Goal: Use online tool/utility: Utilize a website feature to perform a specific function

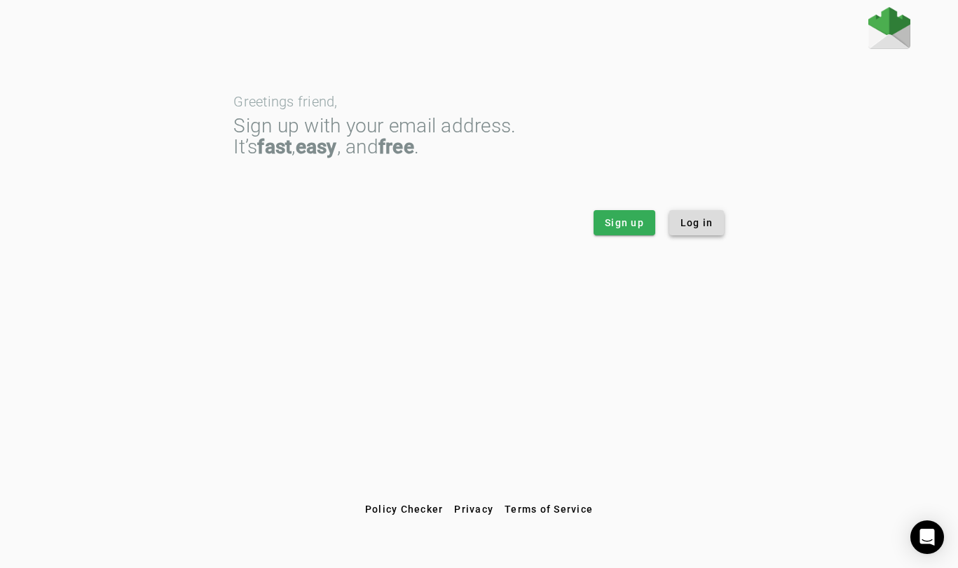
click at [703, 229] on span "Log in" at bounding box center [697, 223] width 33 height 14
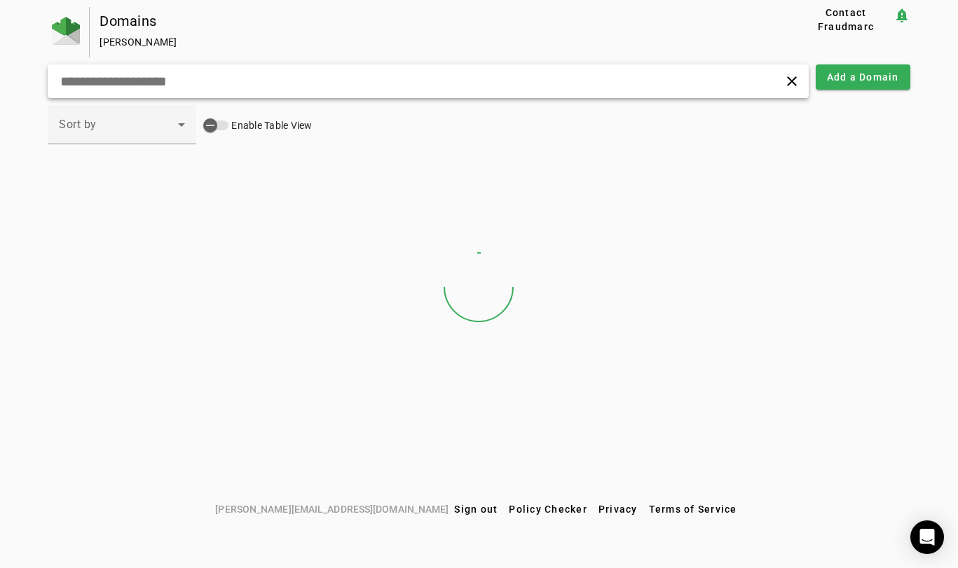
click at [295, 79] on input "text" at bounding box center [268, 81] width 418 height 17
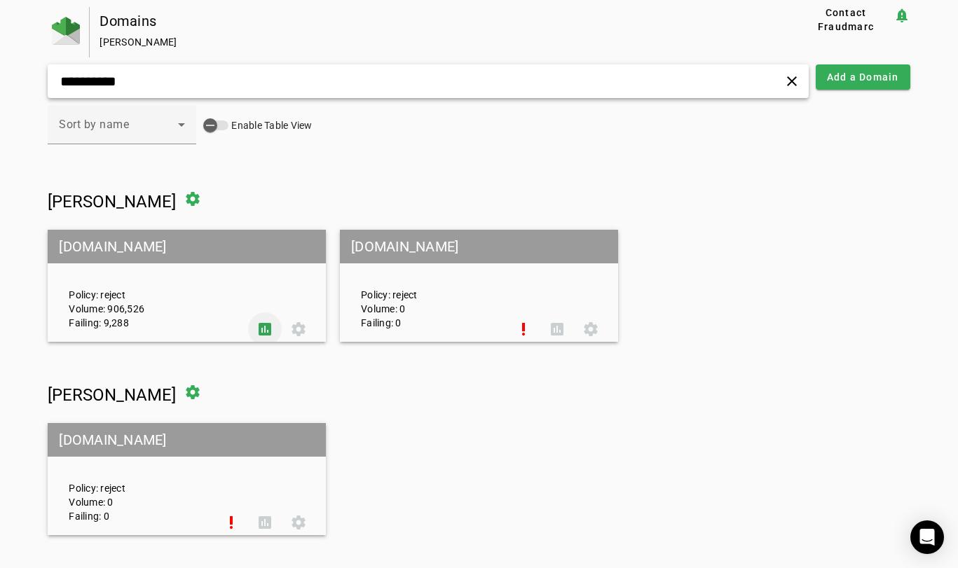
type input "**********"
click at [264, 325] on span at bounding box center [265, 330] width 34 height 34
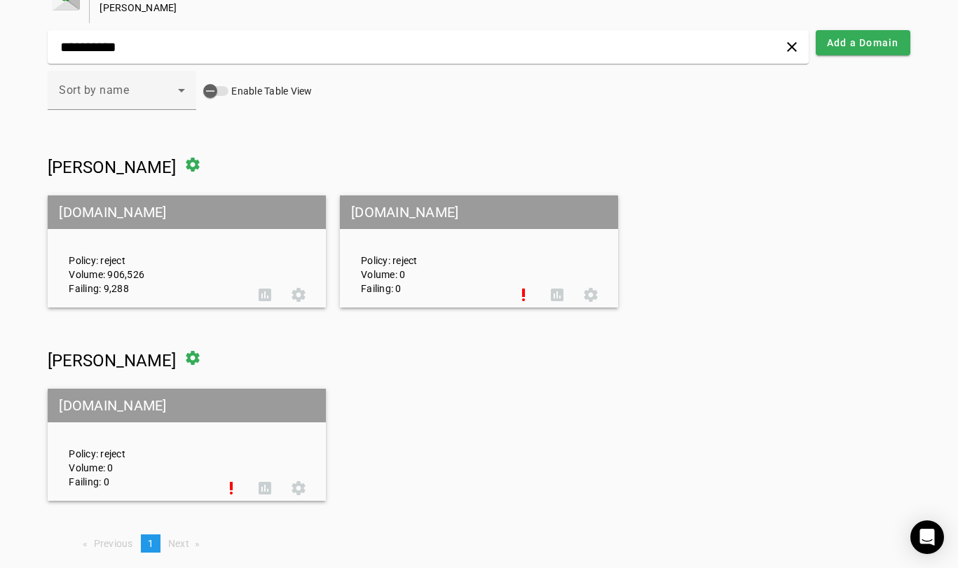
scroll to position [33, 0]
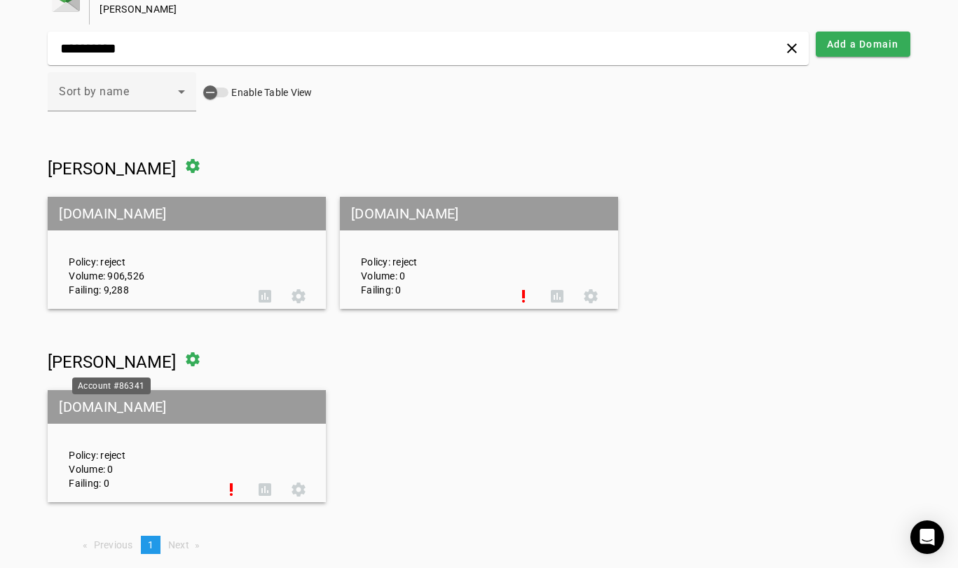
drag, startPoint x: 47, startPoint y: 358, endPoint x: 166, endPoint y: 371, distance: 119.8
click at [166, 371] on div "**********" at bounding box center [479, 270] width 958 height 592
click at [167, 365] on span "Roody Medastin" at bounding box center [112, 363] width 128 height 20
drag, startPoint x: 167, startPoint y: 365, endPoint x: 54, endPoint y: 361, distance: 112.9
click at [54, 361] on span "Roody Medastin" at bounding box center [112, 363] width 128 height 20
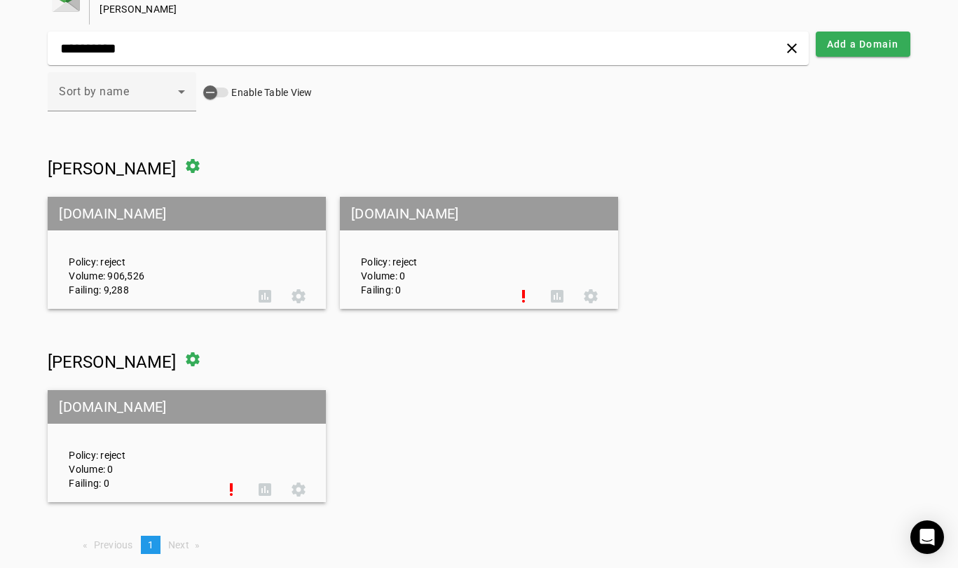
click at [132, 418] on mat-grid-tile-header "[DOMAIN_NAME]" at bounding box center [187, 407] width 278 height 34
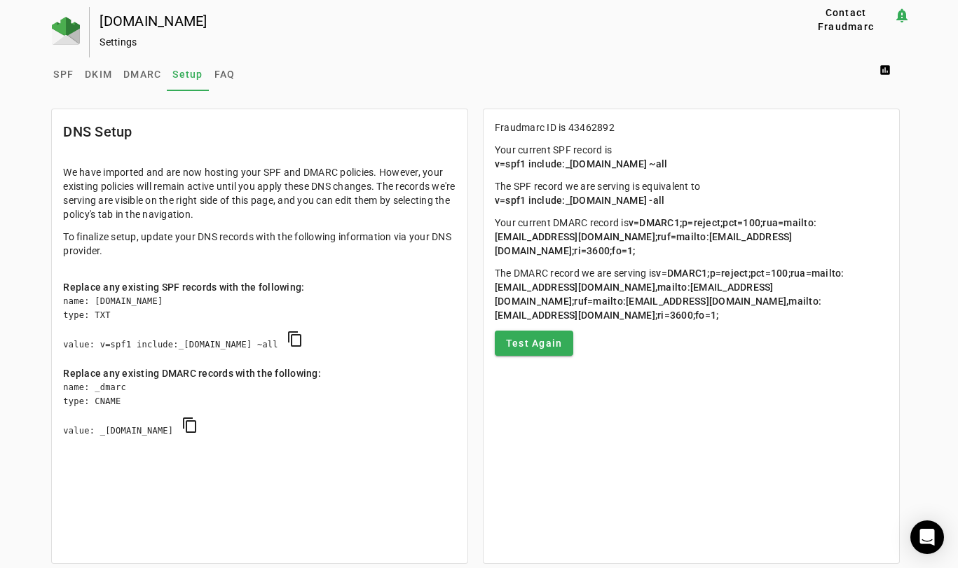
click at [516, 93] on mat-sidenav-content "SPF DKIM DMARC Setup FAQ assessment DNS Setup We have imported and are now host…" at bounding box center [479, 340] width 862 height 566
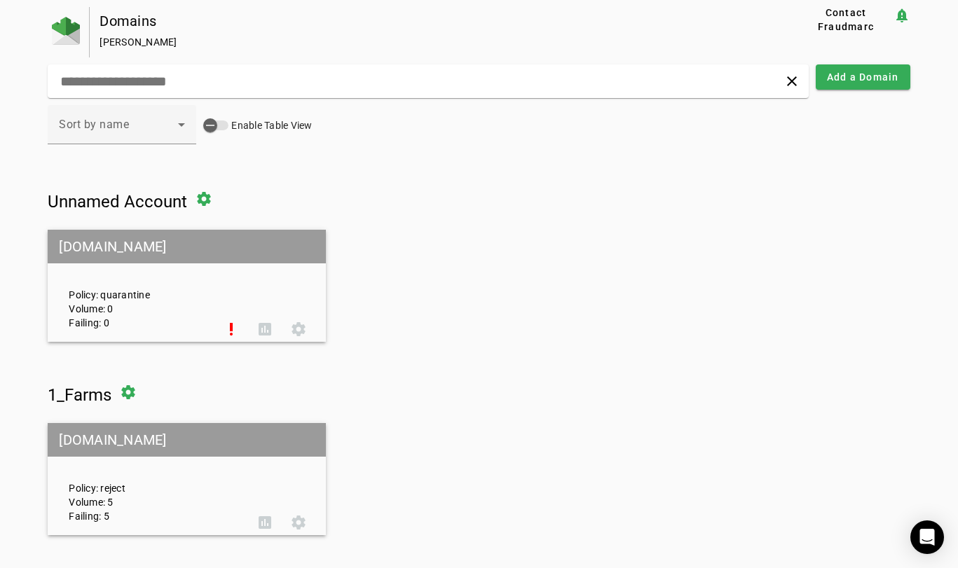
scroll to position [33, 0]
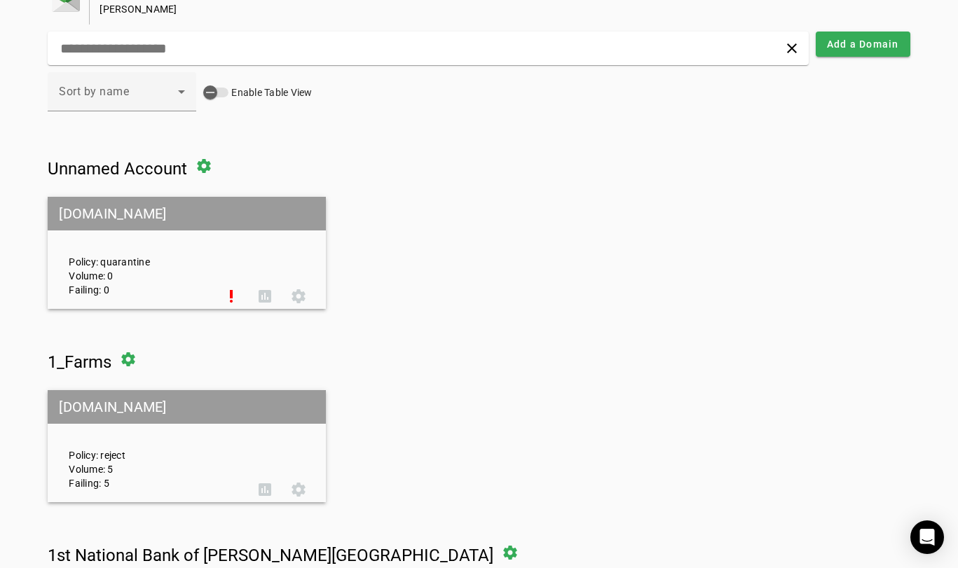
click at [513, 97] on div "Sort by name Enable Table View" at bounding box center [479, 99] width 862 height 55
click at [170, 51] on input "text" at bounding box center [268, 48] width 418 height 17
click at [509, 120] on div "Sort by name Enable Table View" at bounding box center [479, 99] width 862 height 55
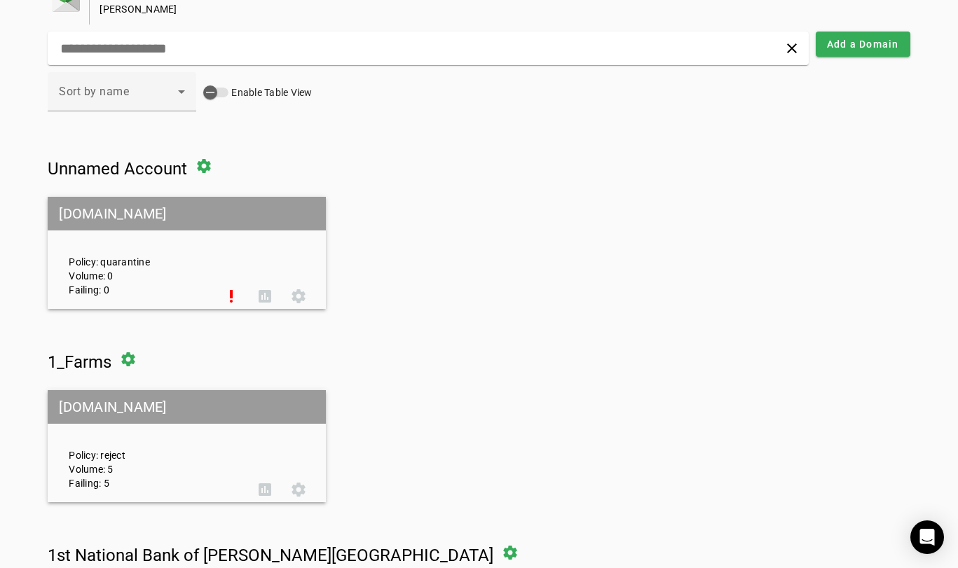
click at [572, 128] on div "Domains Keith Coleman Contact Fraudmarc notification_important clear Add a Doma…" at bounding box center [479, 560] width 862 height 1172
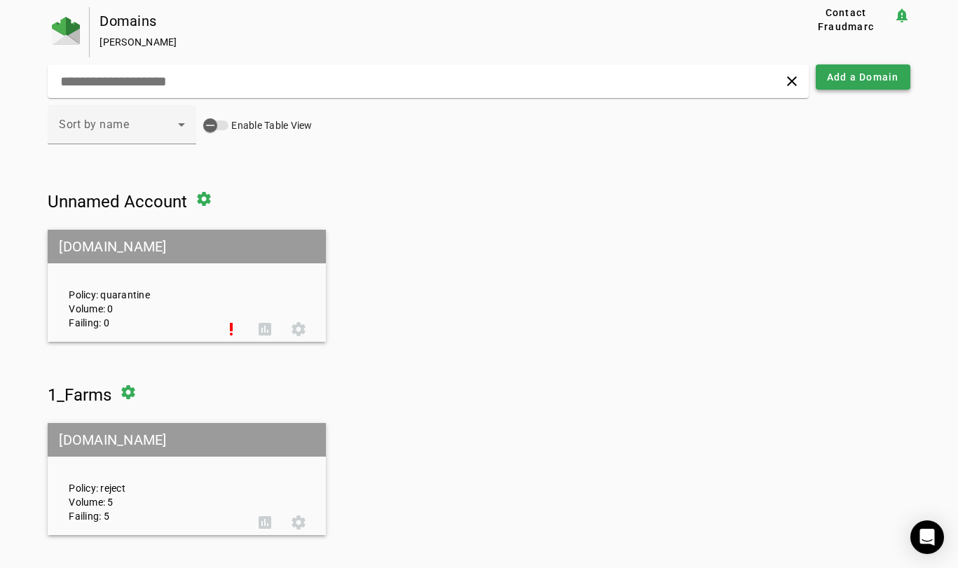
scroll to position [0, 0]
click at [458, 84] on input "text" at bounding box center [268, 81] width 418 height 17
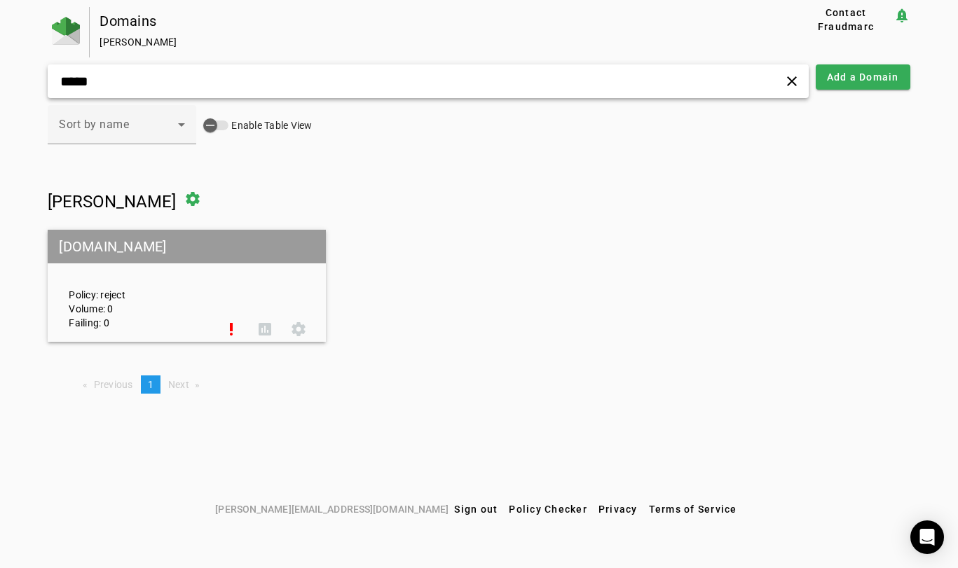
type input "*****"
drag, startPoint x: 36, startPoint y: 193, endPoint x: 336, endPoint y: 318, distance: 324.3
click at [336, 318] on div "Domains Keith Coleman Contact Fraudmarc notification_important ***** clear Add …" at bounding box center [479, 252] width 958 height 490
click at [66, 209] on span "Roody Medastin" at bounding box center [112, 202] width 128 height 20
drag, startPoint x: 45, startPoint y: 195, endPoint x: 167, endPoint y: 201, distance: 122.1
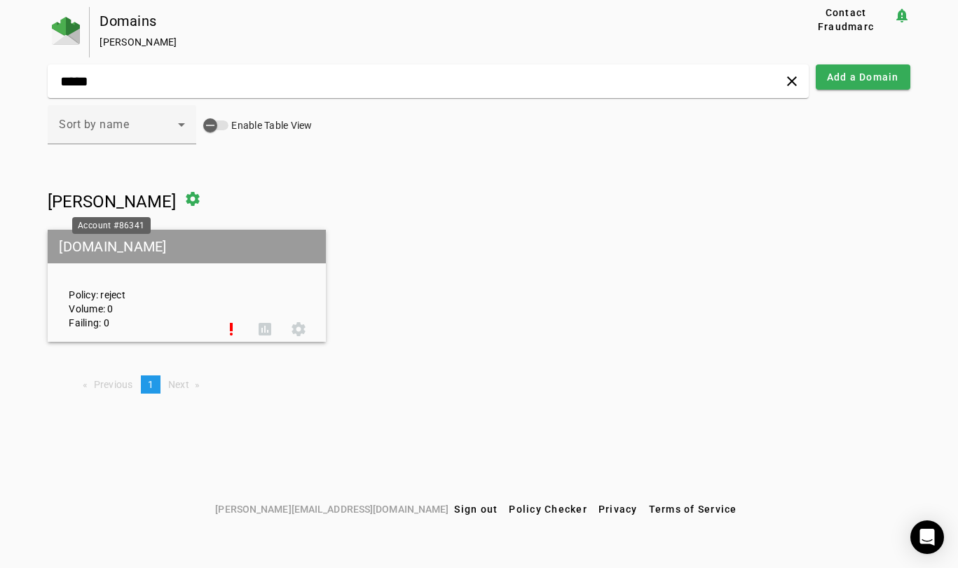
click at [167, 201] on div "Domains Keith Coleman Contact Fraudmarc notification_important ***** clear Add …" at bounding box center [479, 252] width 958 height 490
click at [185, 200] on span at bounding box center [193, 199] width 34 height 34
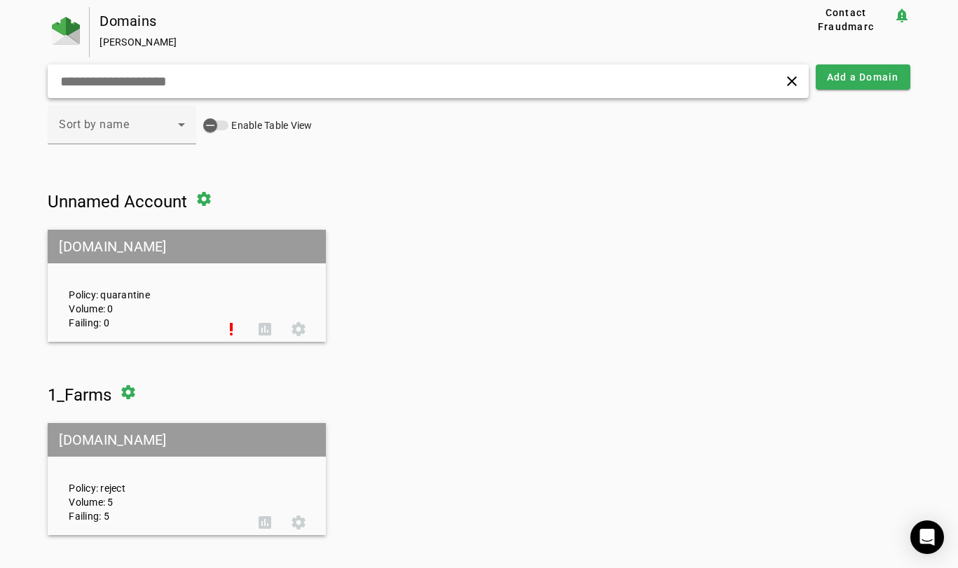
click at [158, 83] on input "text" at bounding box center [268, 81] width 418 height 17
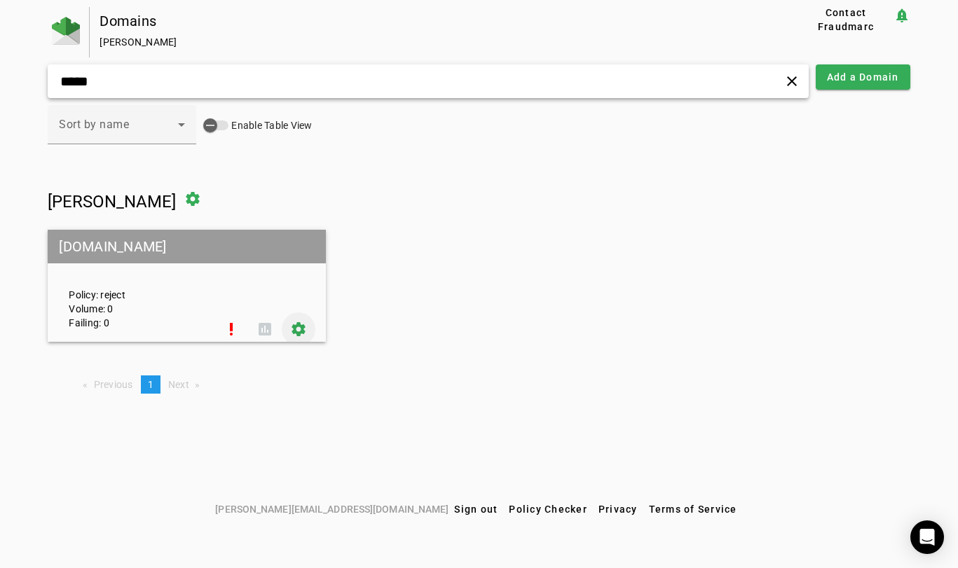
type input "*****"
click at [299, 328] on span at bounding box center [299, 330] width 34 height 34
click at [189, 198] on span at bounding box center [193, 199] width 34 height 34
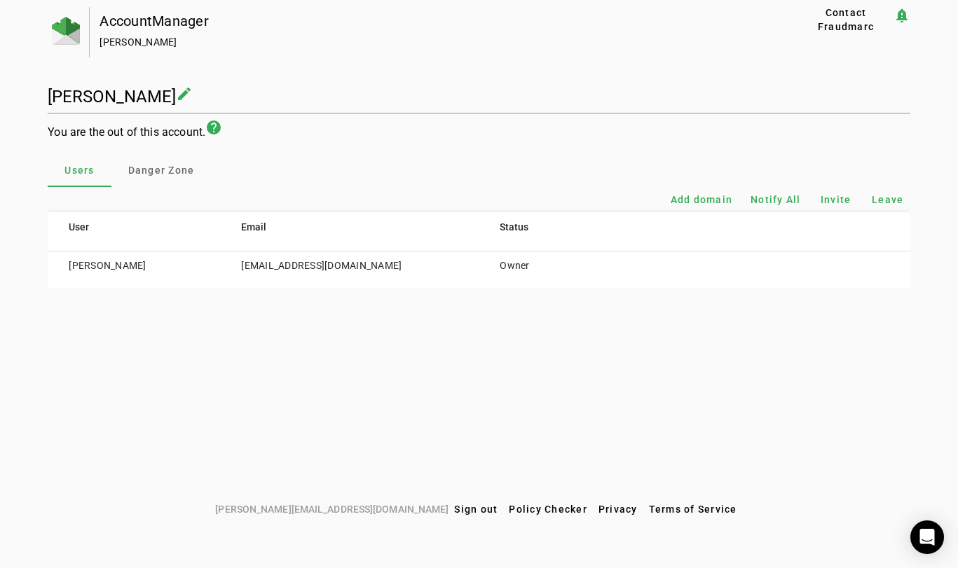
drag, startPoint x: 65, startPoint y: 266, endPoint x: 547, endPoint y: 264, distance: 481.6
click at [548, 264] on tr "Roody Medastin roody.medastin@coxinc.com Owner" at bounding box center [479, 270] width 862 height 36
drag, startPoint x: 30, startPoint y: 95, endPoint x: 168, endPoint y: 96, distance: 137.4
click at [169, 96] on div "AccountManager Roody Medastin Contact Fraudmarc notification_important Roody Me…" at bounding box center [479, 252] width 958 height 490
click at [234, 70] on div "AccountManager Roody Medastin Contact Fraudmarc notification_important Roody Me…" at bounding box center [479, 147] width 862 height 281
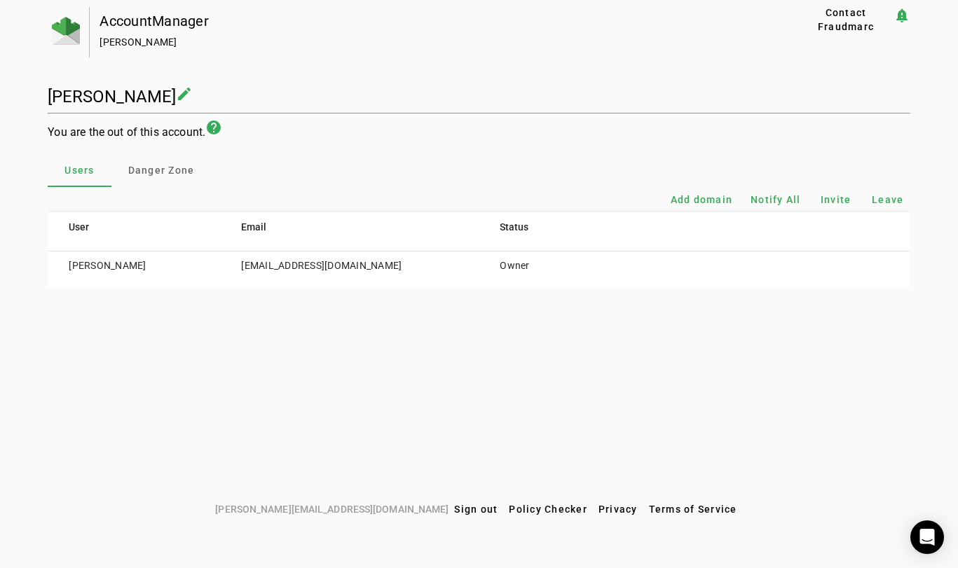
click at [557, 64] on div "AccountManager Roody Medastin Contact Fraudmarc notification_important Roody Me…" at bounding box center [479, 147] width 862 height 281
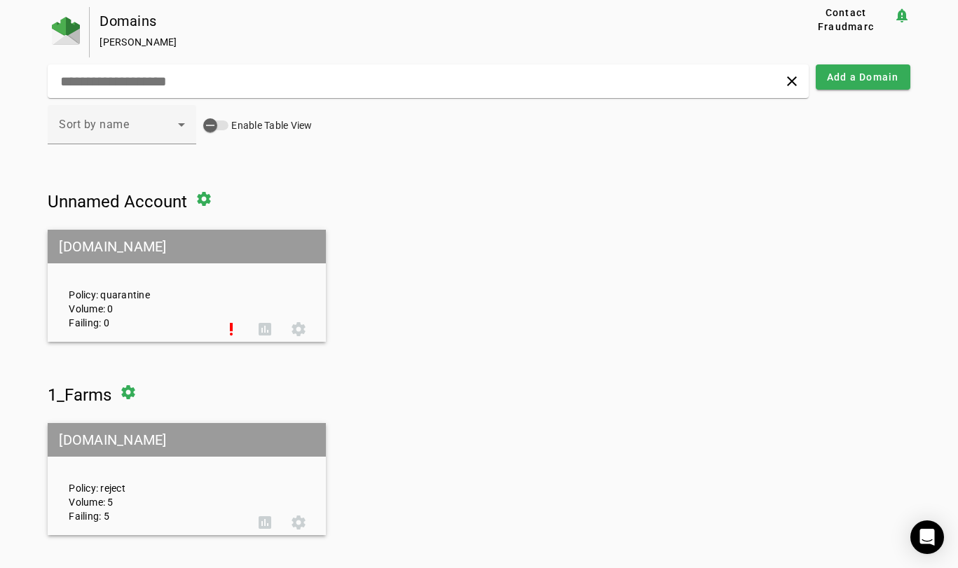
click at [205, 81] on input "text" at bounding box center [268, 81] width 418 height 17
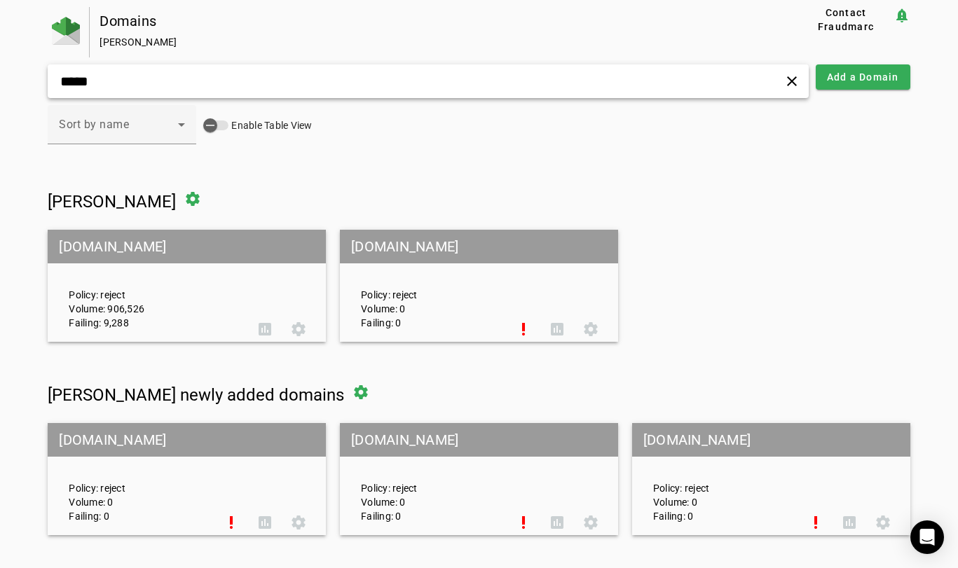
type input "*****"
click at [378, 155] on div "Sort by name Enable Table View" at bounding box center [479, 132] width 862 height 55
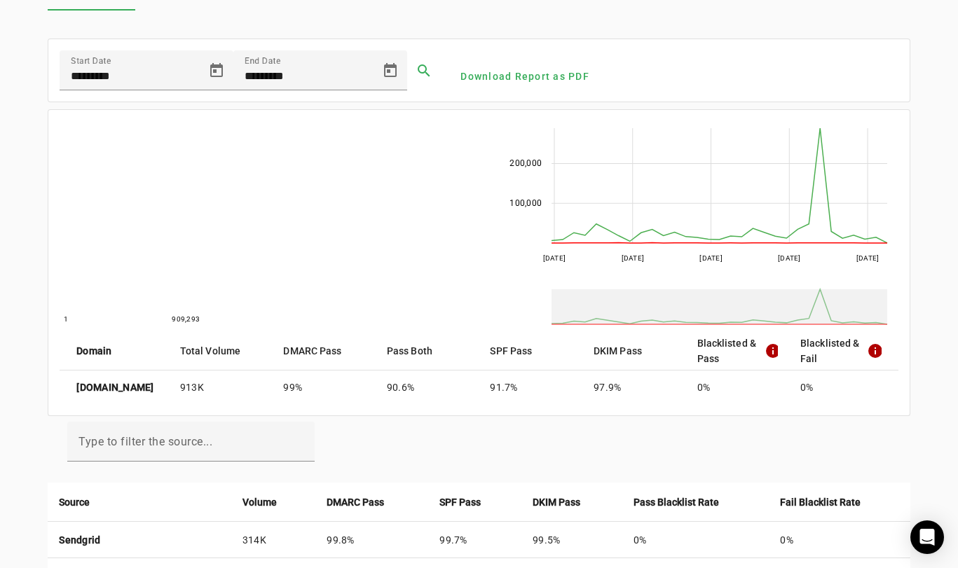
scroll to position [83, 0]
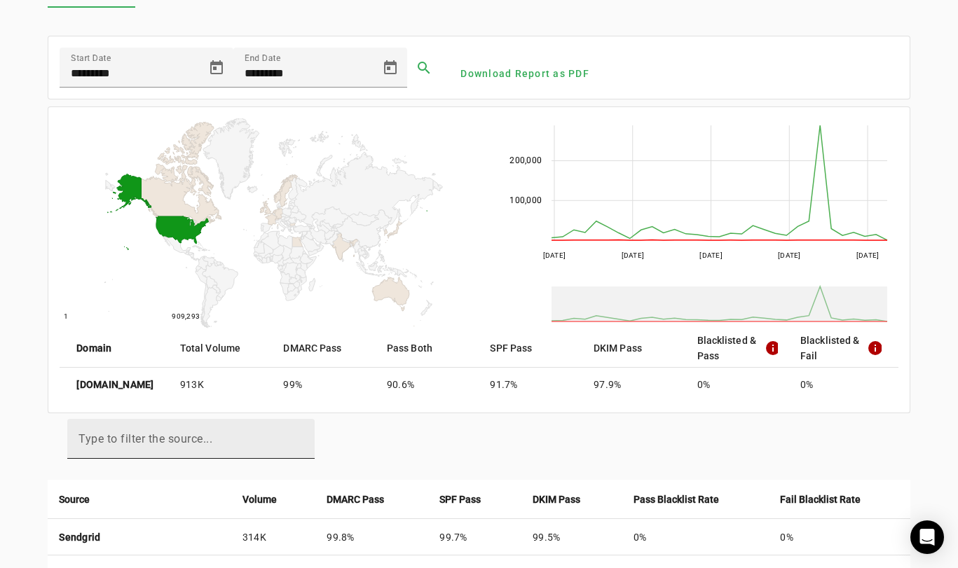
click at [262, 437] on input "Type to filter the source..." at bounding box center [191, 445] width 225 height 17
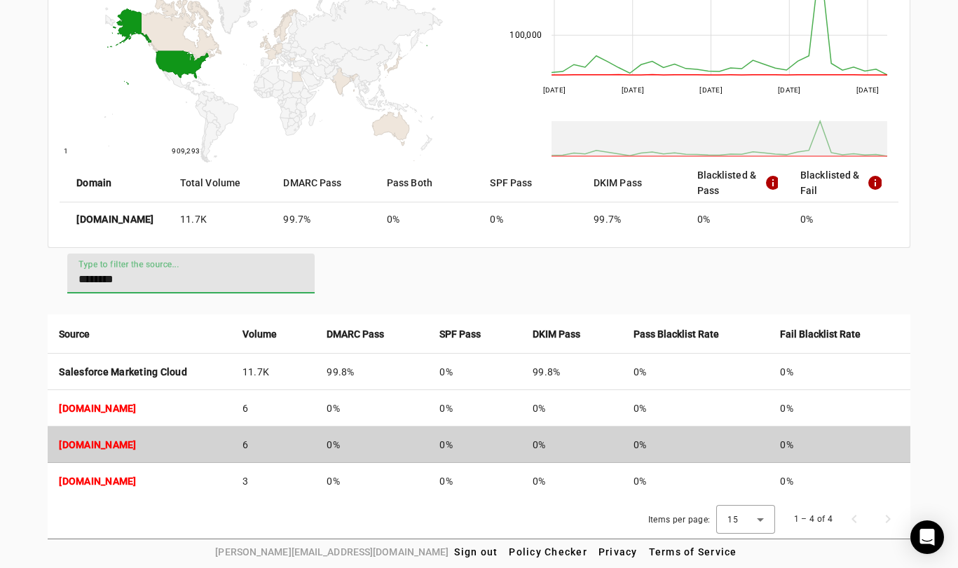
scroll to position [248, 0]
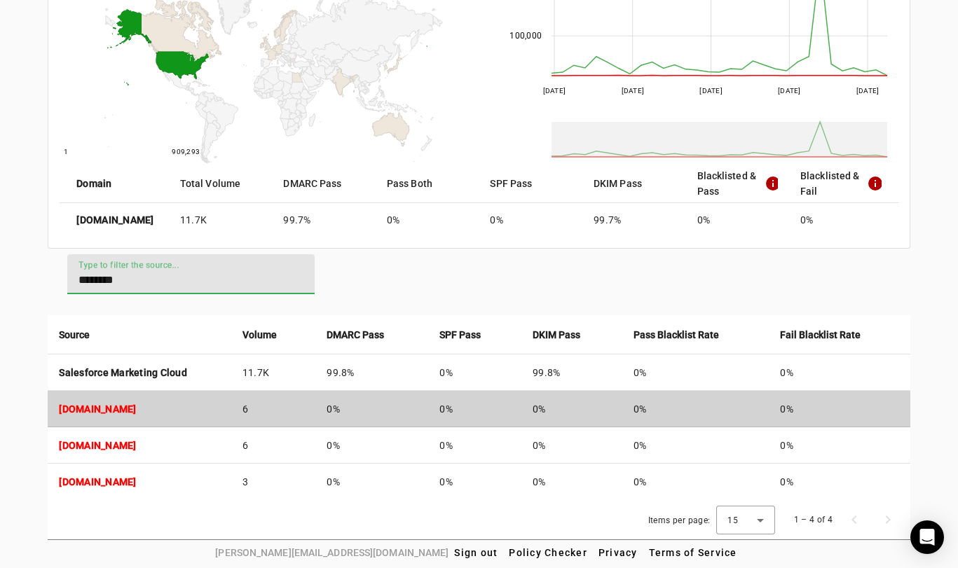
type input "********"
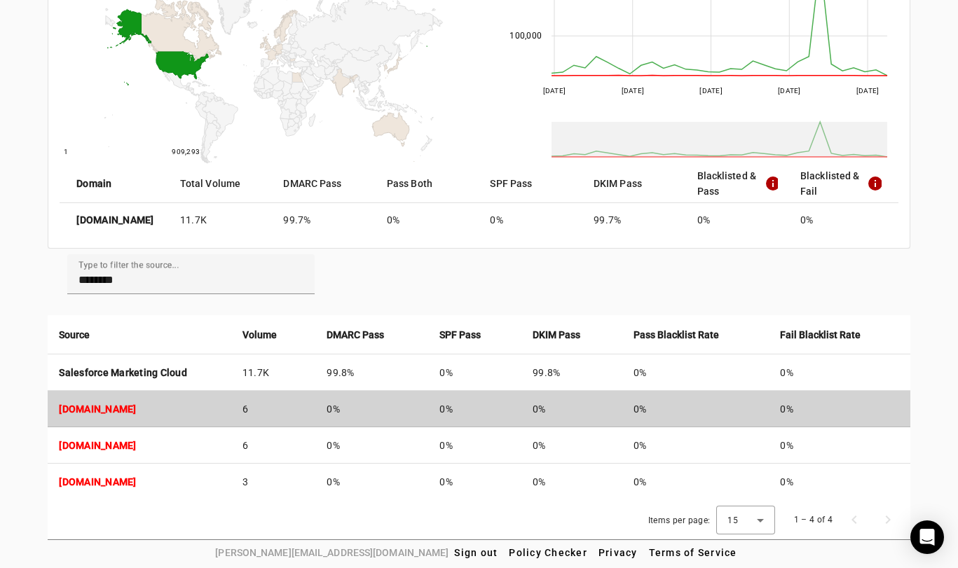
click at [136, 409] on strong "smtp-0afa9223a9ed1fc74.core1.sfdc-lywfpd.mta.salesforce.com" at bounding box center [97, 409] width 77 height 11
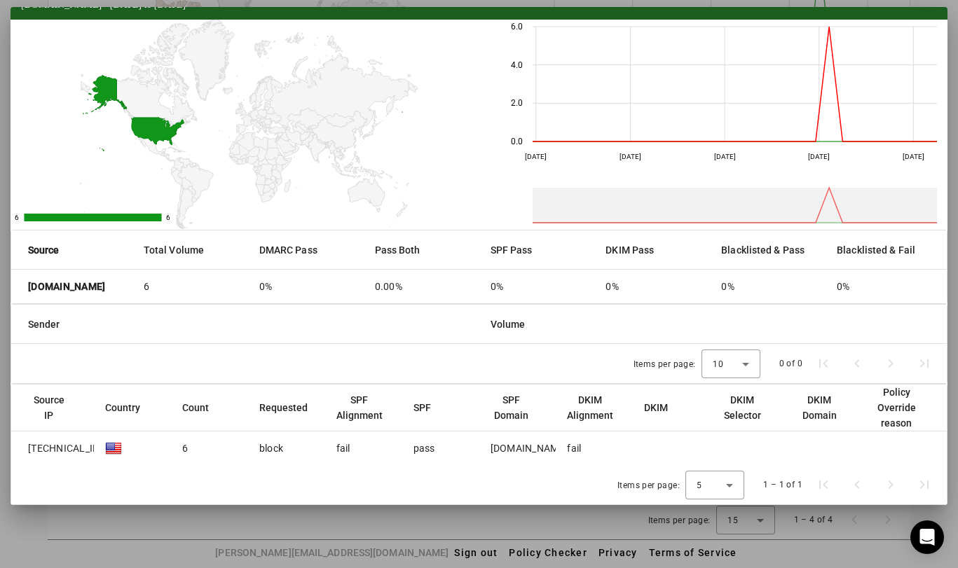
scroll to position [46, 0]
click at [495, 442] on div "b3kqnnridvb11v.4x-18ljpeau.usa478.bnc.salesforce.com" at bounding box center [529, 449] width 77 height 14
copy div "b3kqnnridvb11v.4x-18ljpeau.usa478.bnc.salesforce.com"
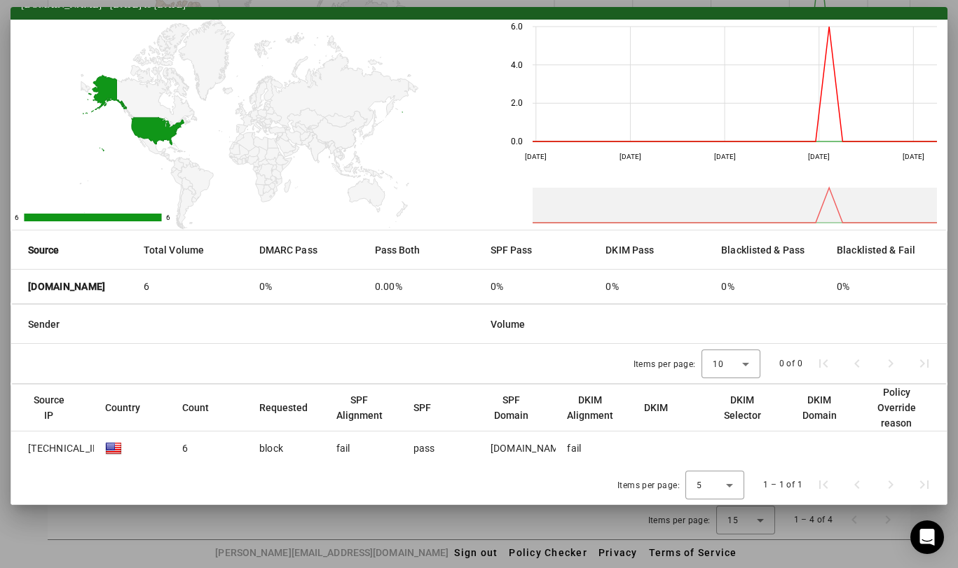
click at [172, 515] on div at bounding box center [479, 284] width 958 height 568
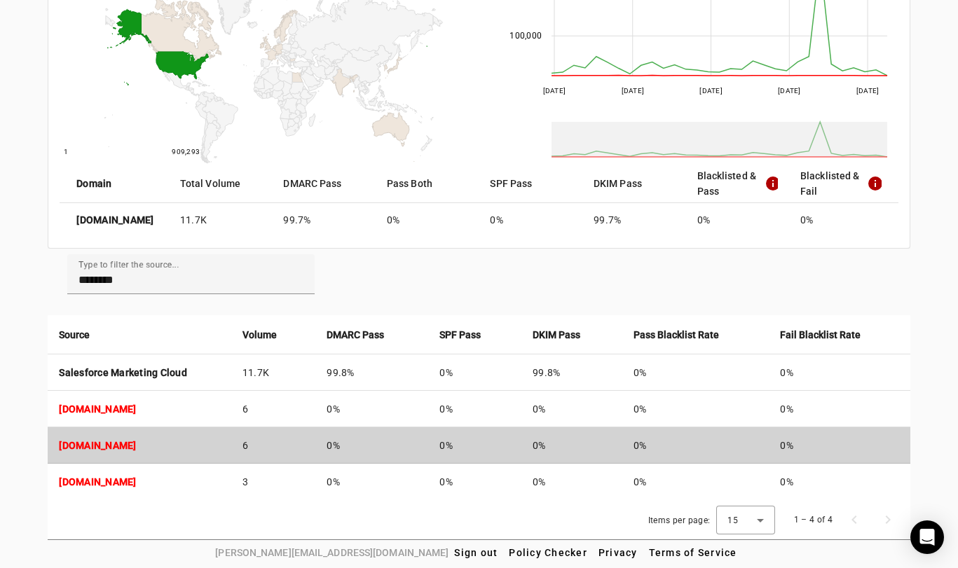
click at [136, 448] on strong "smtp-0af89e7548fc6bcbd.core1.sfdc-lywfpd.mta.salesforce.com" at bounding box center [97, 445] width 77 height 11
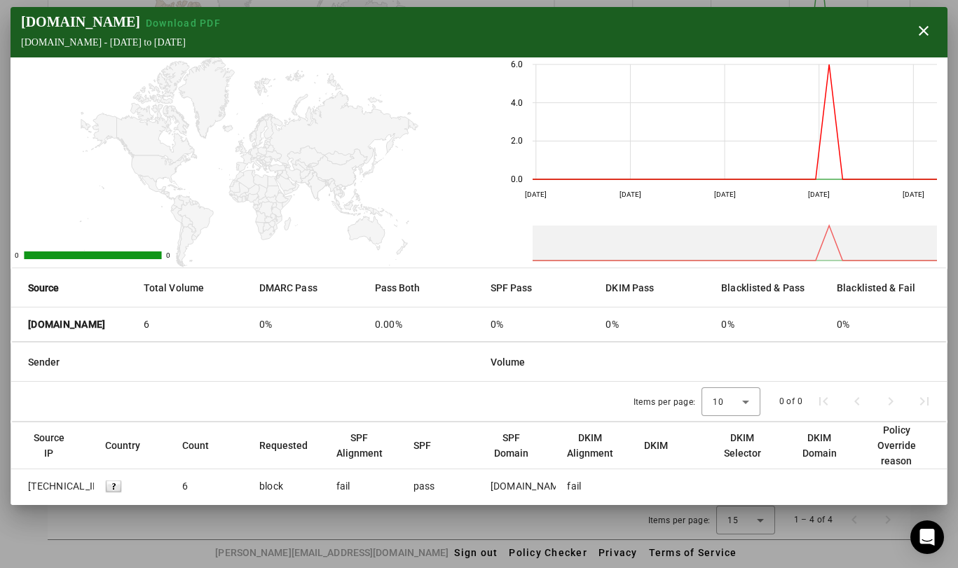
click at [113, 522] on div at bounding box center [479, 284] width 958 height 568
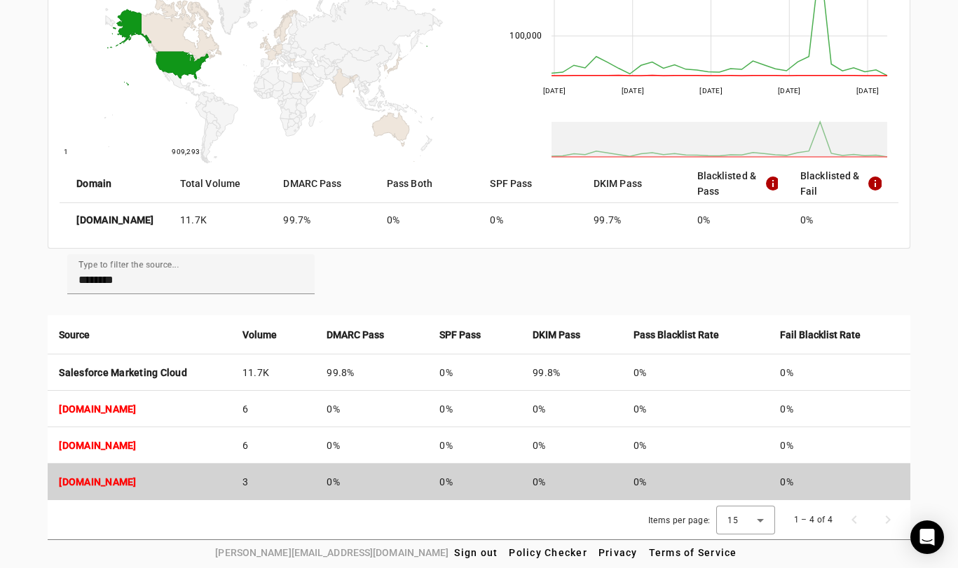
click at [136, 477] on strong "smtp-02fda6fa0595b9bd6.core1.sfdc-lywfpd.mta.salesforce.com" at bounding box center [97, 482] width 77 height 11
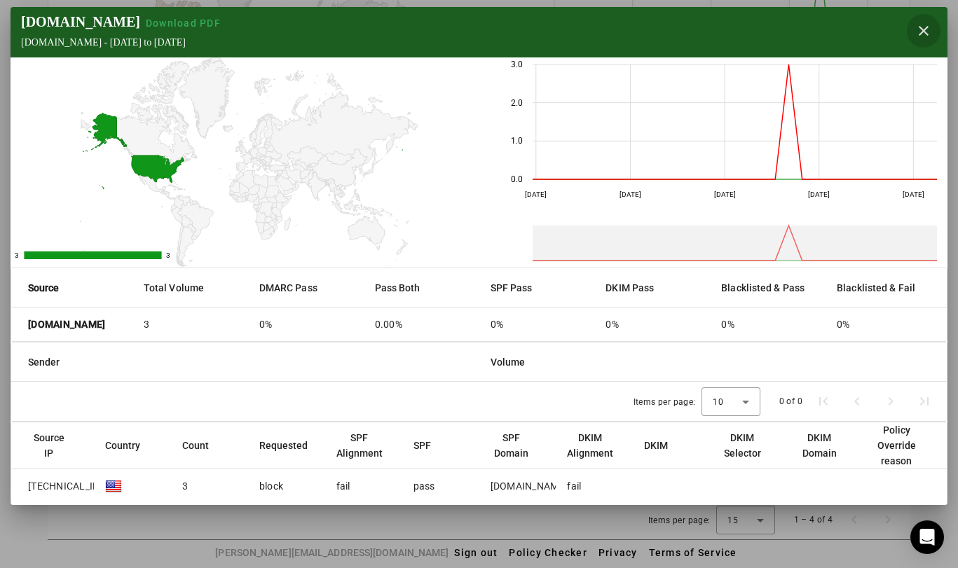
click at [922, 25] on span "button" at bounding box center [924, 31] width 34 height 34
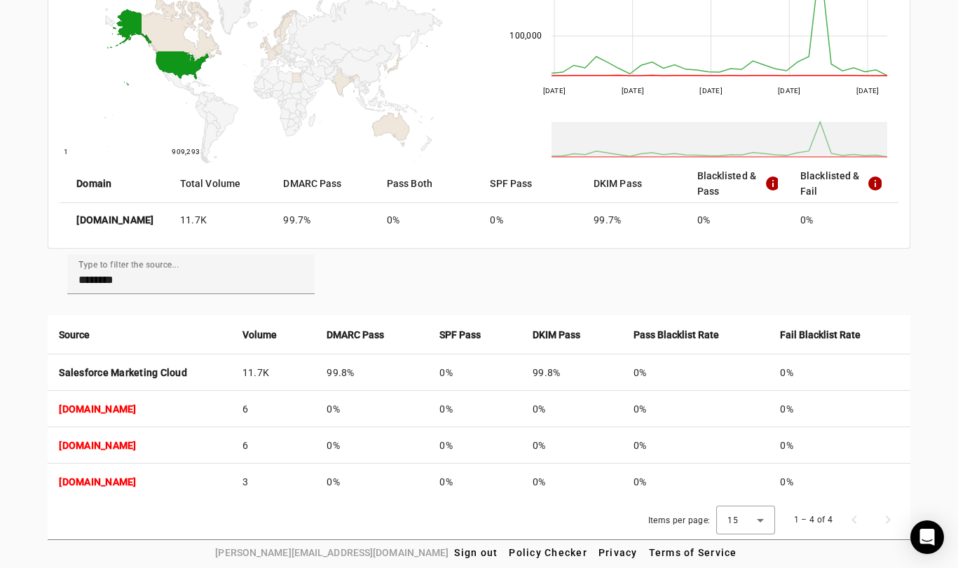
click at [36, 374] on div "coxinc.com Reports Contact Fraudmarc notification_important Reports DMARC Repor…" at bounding box center [479, 150] width 958 height 782
click at [29, 293] on div "coxinc.com Reports Contact Fraudmarc notification_important Reports DMARC Repor…" at bounding box center [479, 150] width 958 height 782
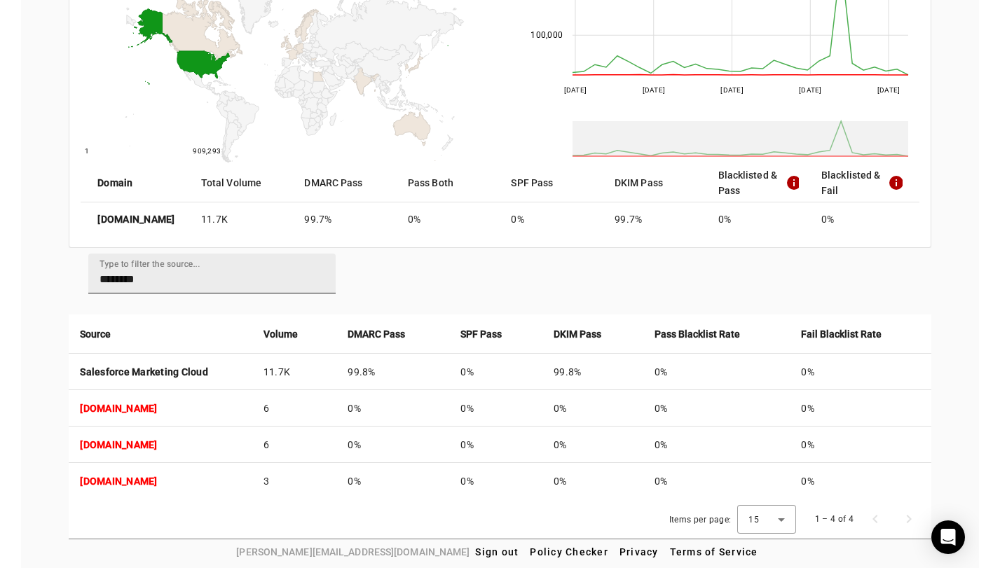
scroll to position [248, 0]
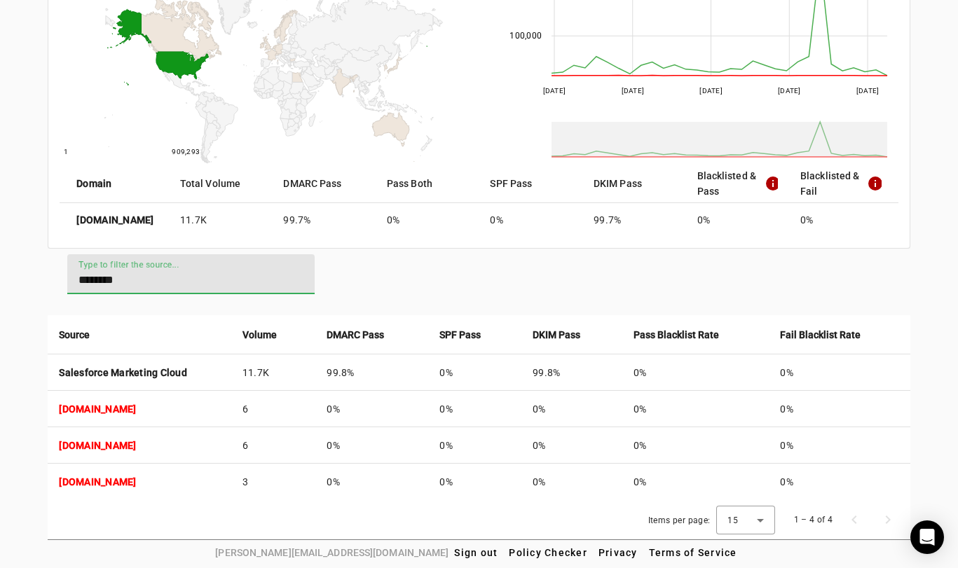
click at [135, 279] on input "********" at bounding box center [191, 280] width 225 height 17
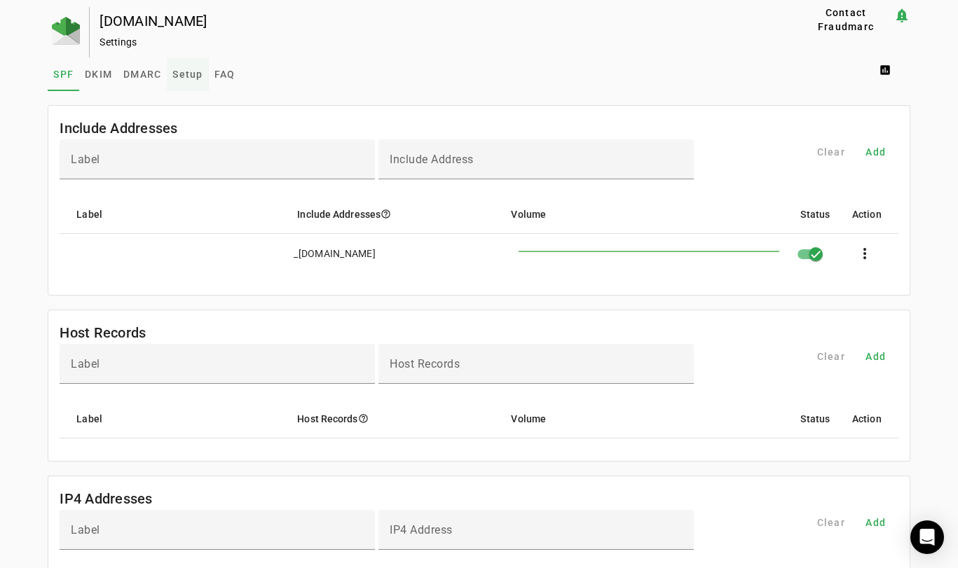
click at [181, 75] on span "Setup" at bounding box center [187, 74] width 30 height 10
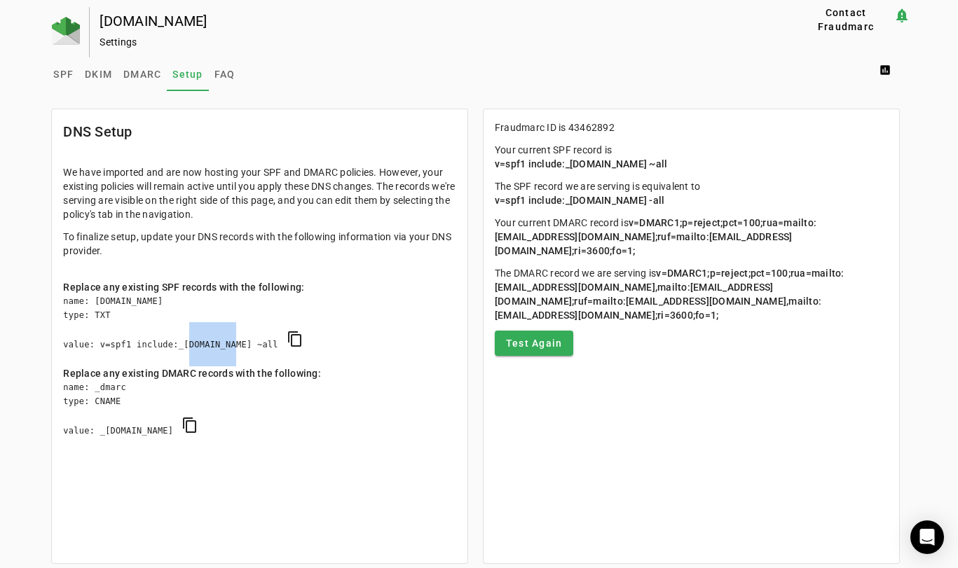
drag, startPoint x: 183, startPoint y: 343, endPoint x: 233, endPoint y: 343, distance: 49.8
click at [233, 343] on div "name: coxinc.com type: TXT value: v=spf1 include:_s43462892.fdmarc.net ~all con…" at bounding box center [259, 330] width 393 height 72
drag, startPoint x: 102, startPoint y: 430, endPoint x: 152, endPoint y: 433, distance: 49.8
click at [152, 433] on div "name: _dmarc type: CNAME value: _d43462892.fdmarc.net content_copy" at bounding box center [259, 417] width 393 height 72
click at [352, 65] on div "SPF DKIM DMARC Setup FAQ assessment" at bounding box center [479, 74] width 862 height 34
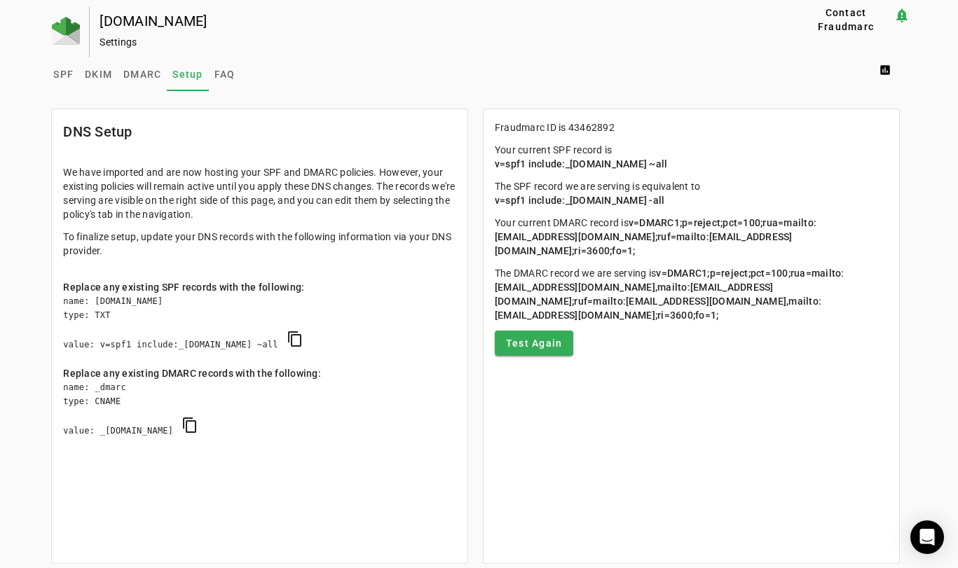
click at [348, 62] on div "SPF DKIM DMARC Setup FAQ assessment" at bounding box center [479, 74] width 862 height 34
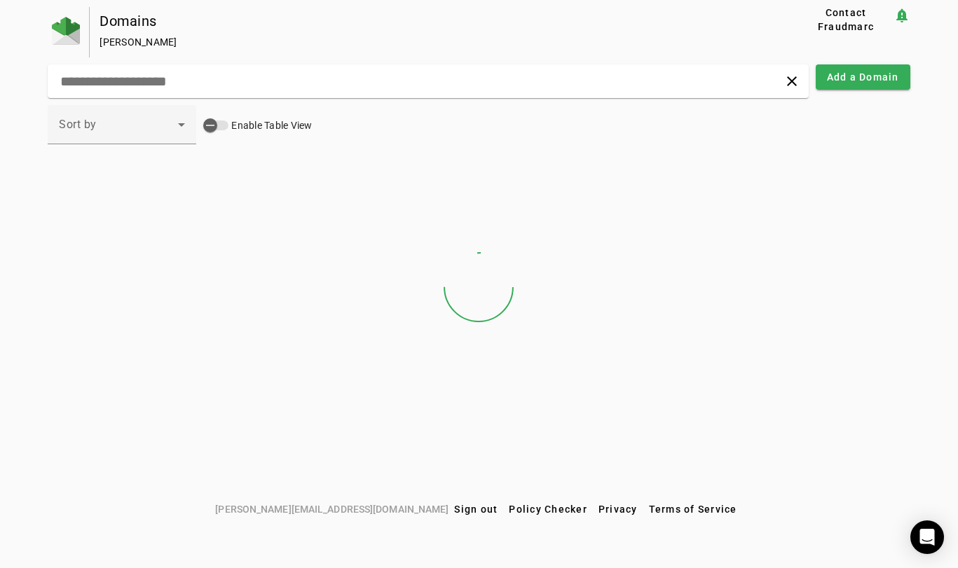
drag, startPoint x: 211, startPoint y: 227, endPoint x: 298, endPoint y: 28, distance: 217.2
click at [211, 223] on div at bounding box center [479, 287] width 862 height 210
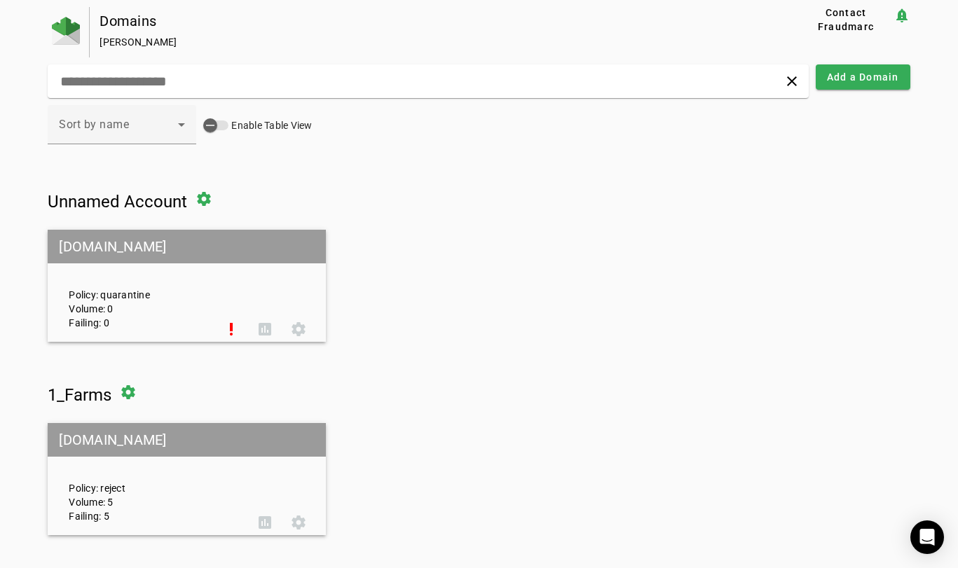
click at [379, 39] on div "[PERSON_NAME]" at bounding box center [427, 42] width 654 height 14
click at [102, 82] on input "text" at bounding box center [268, 81] width 418 height 17
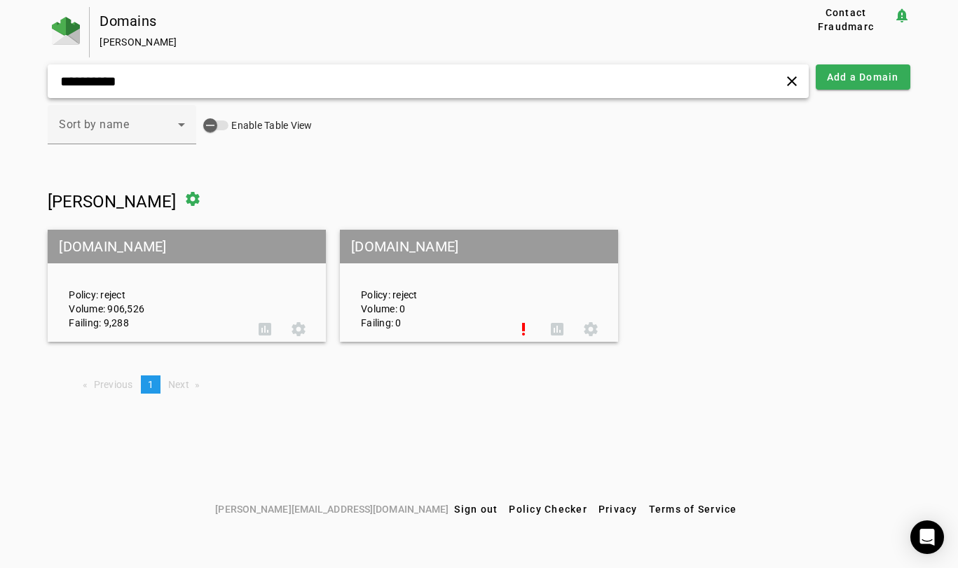
type input "**********"
drag, startPoint x: 48, startPoint y: 201, endPoint x: 76, endPoint y: 202, distance: 28.0
click at [76, 202] on span "[PERSON_NAME]" at bounding box center [112, 202] width 128 height 20
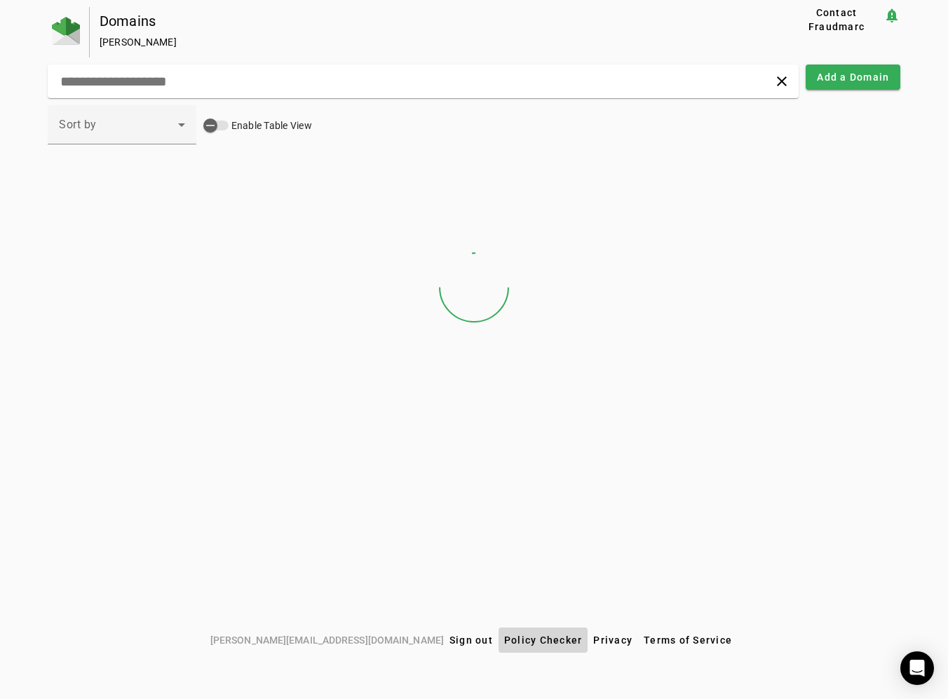
click at [504, 639] on span "Policy Checker" at bounding box center [543, 639] width 79 height 11
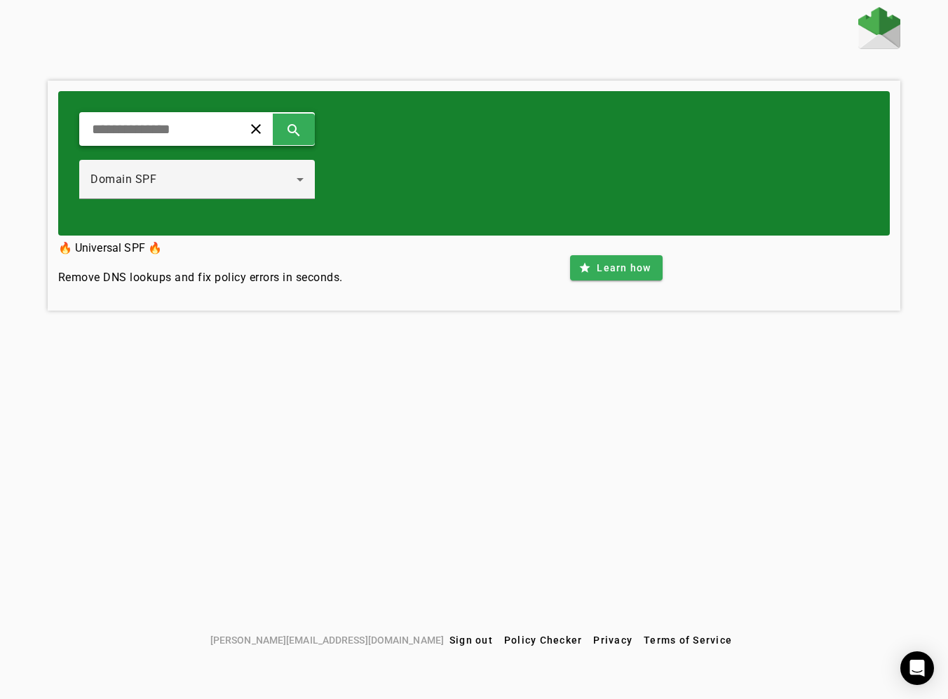
click at [169, 133] on input "text" at bounding box center [155, 129] width 130 height 17
type input "**********"
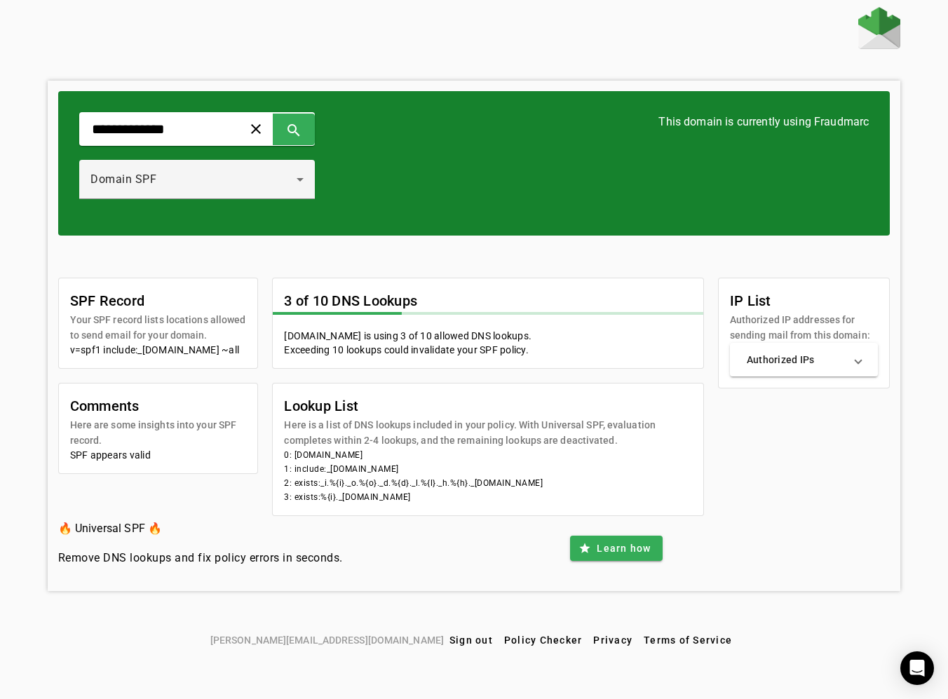
click at [146, 186] on div "Domain SPF" at bounding box center [193, 179] width 206 height 17
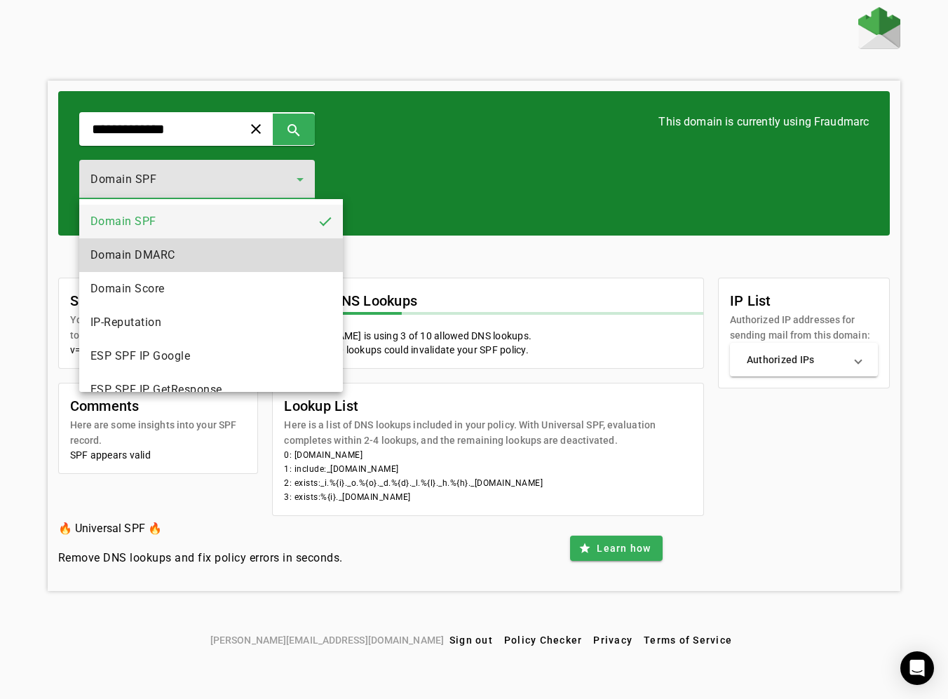
click at [176, 255] on mat-option "Domain DMARC" at bounding box center [211, 255] width 264 height 34
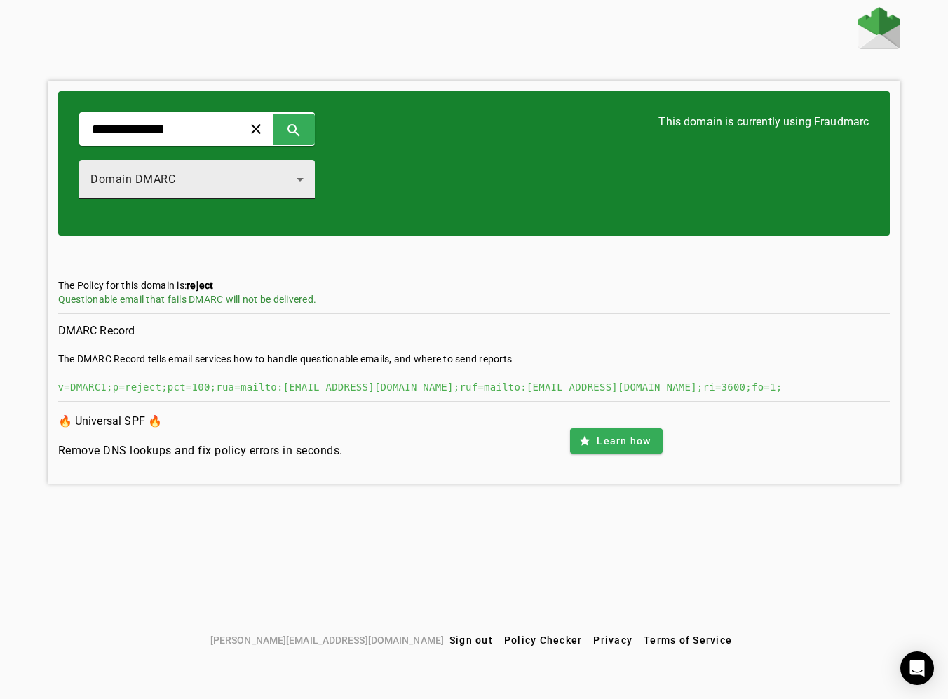
click at [190, 189] on div "Domain DMARC" at bounding box center [196, 179] width 213 height 39
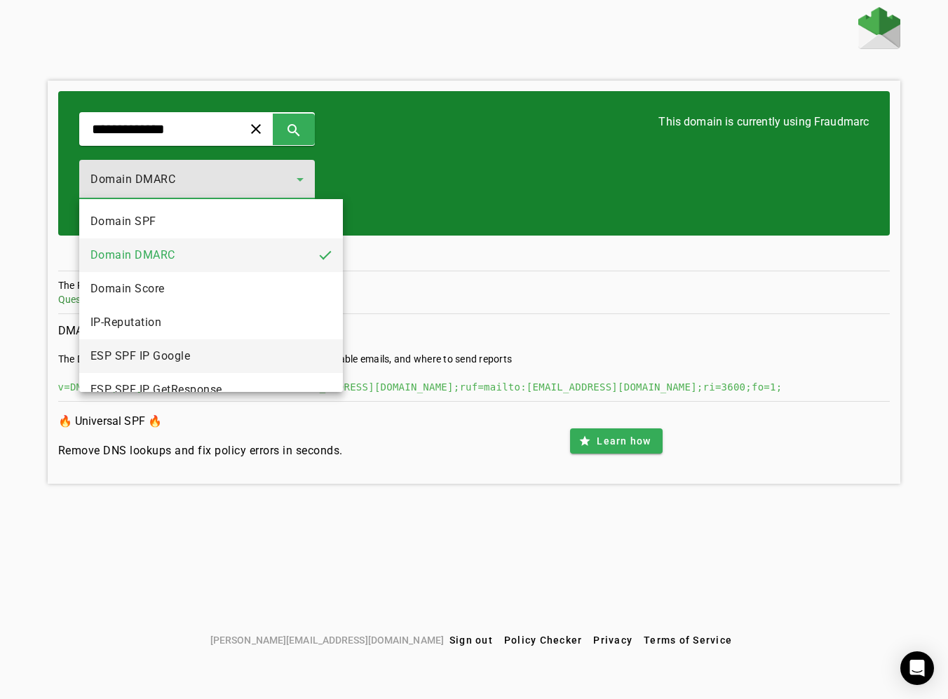
click at [175, 360] on span "ESP SPF IP Google" at bounding box center [140, 356] width 100 height 17
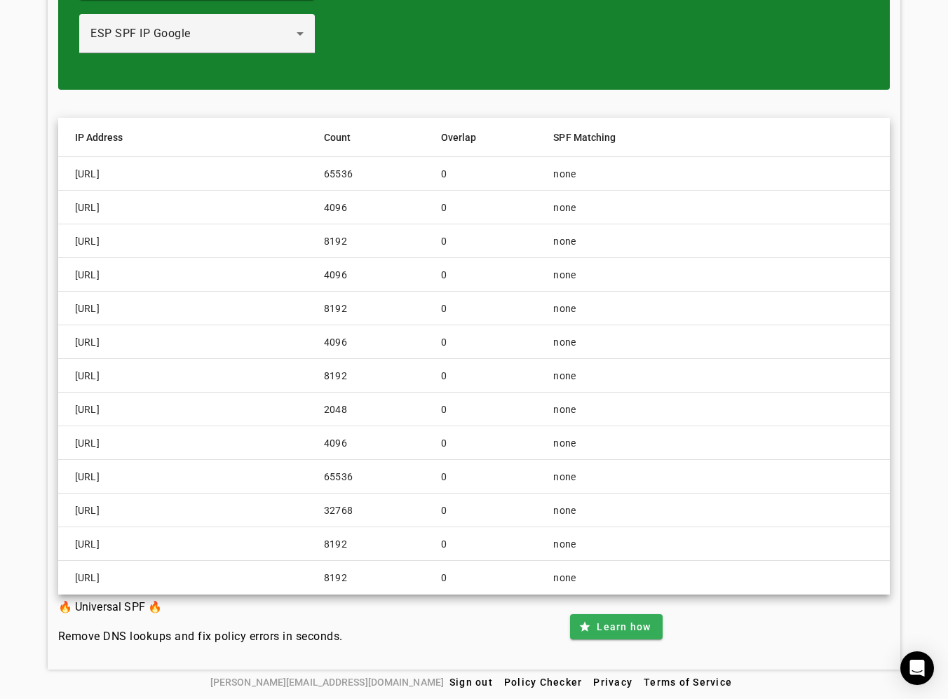
scroll to position [146, 0]
click at [904, 184] on div "**********" at bounding box center [474, 265] width 948 height 808
click at [733, 629] on div "🔥 Universal SPF 🔥 Remove DNS lookups and fix policy errors in seconds. star Lea…" at bounding box center [474, 626] width 832 height 64
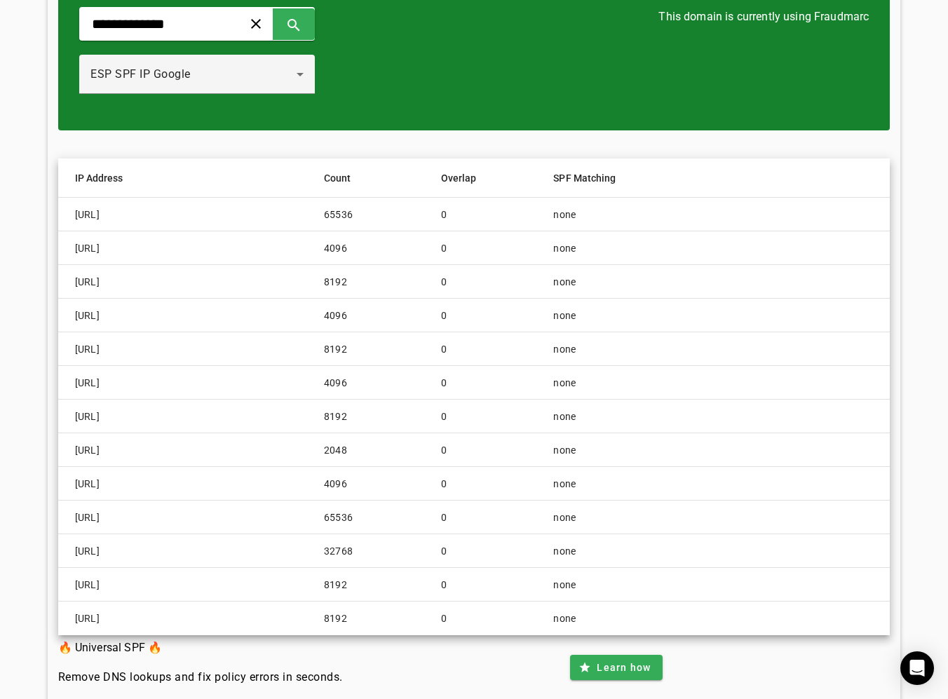
scroll to position [104, 0]
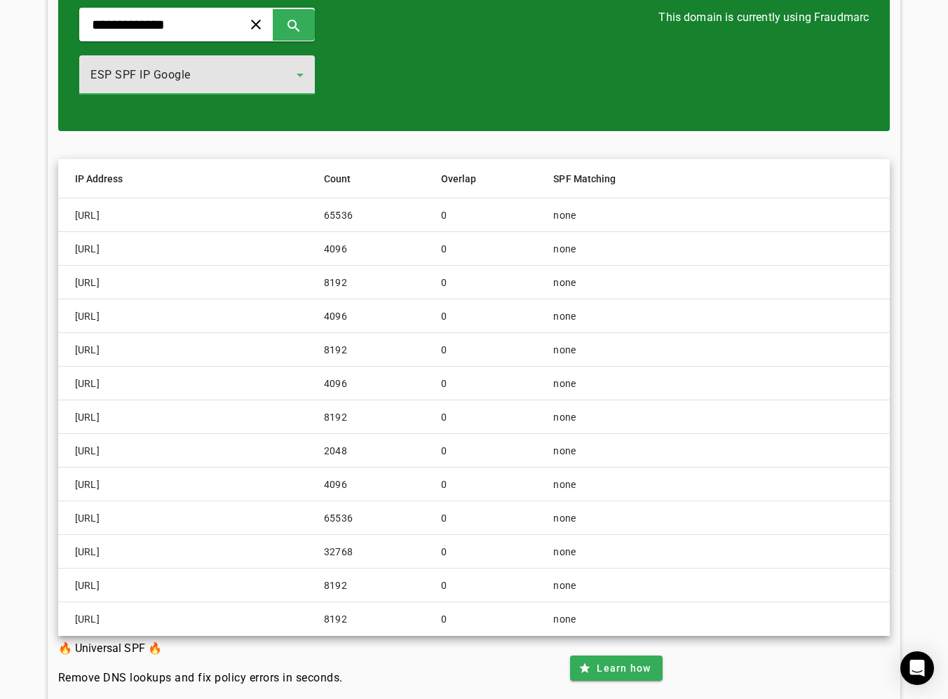
click at [214, 78] on div "ESP SPF IP Google" at bounding box center [193, 75] width 206 height 17
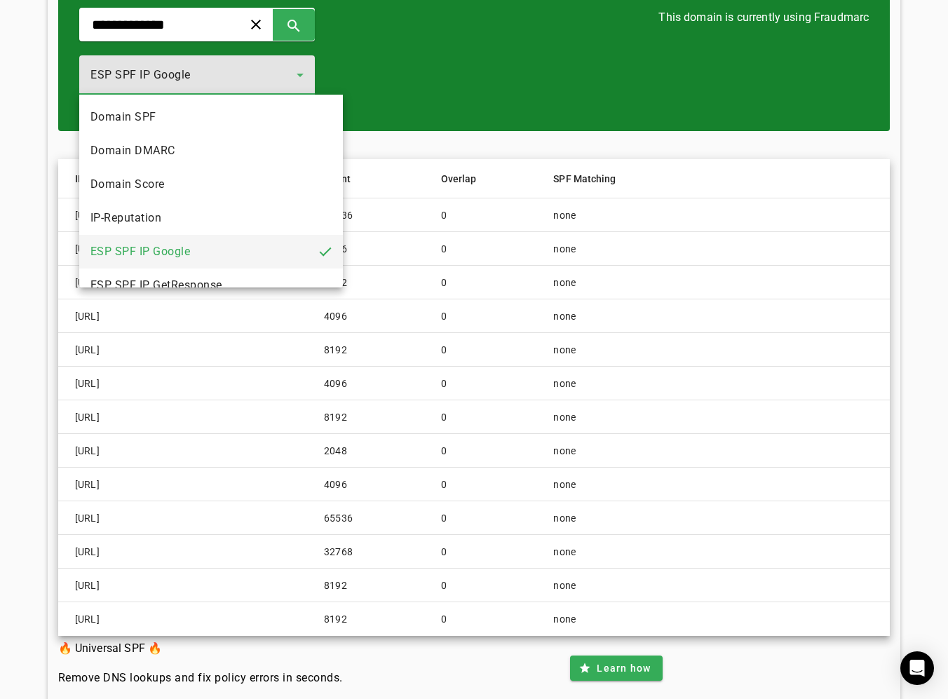
click at [582, 158] on div at bounding box center [474, 349] width 948 height 699
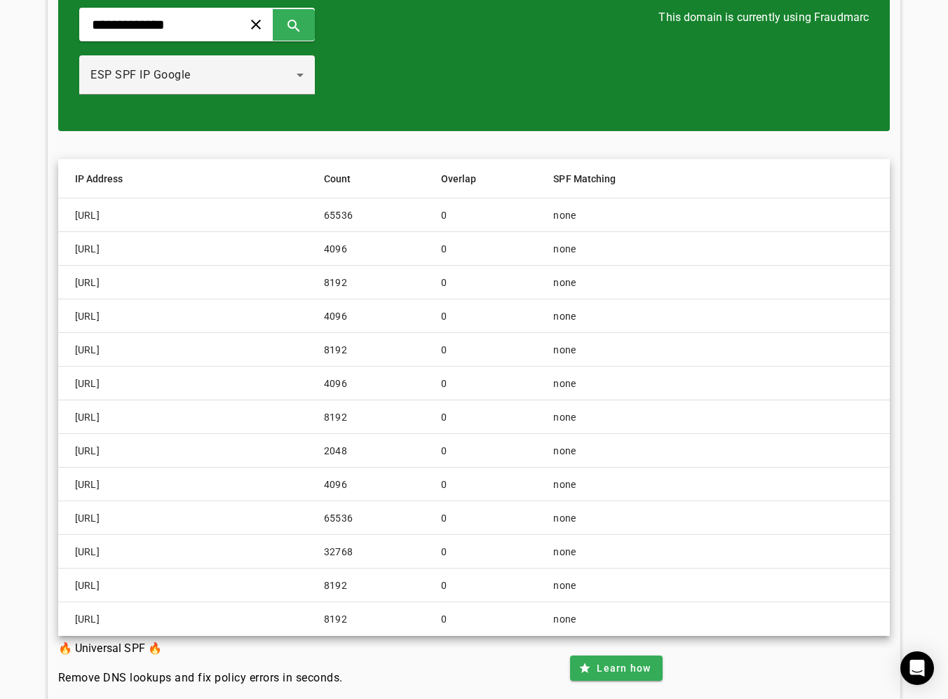
click at [573, 140] on div "IP Address Count Overlap SPF Matching 74.125.0.0/16 65536 0 none 108.177.96.0/2…" at bounding box center [474, 383] width 832 height 505
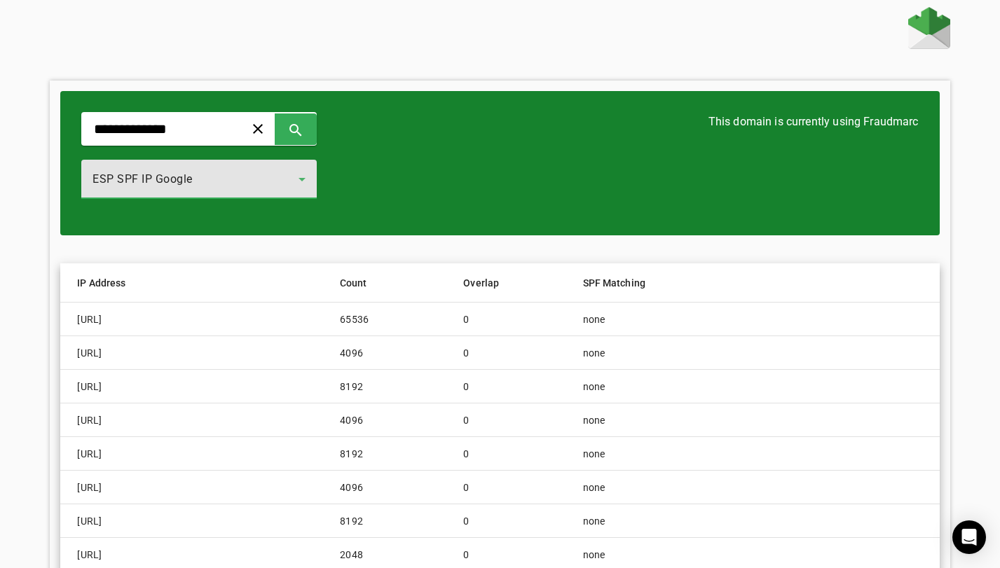
click at [299, 186] on div "ESP SPF IP Google" at bounding box center [196, 179] width 206 height 17
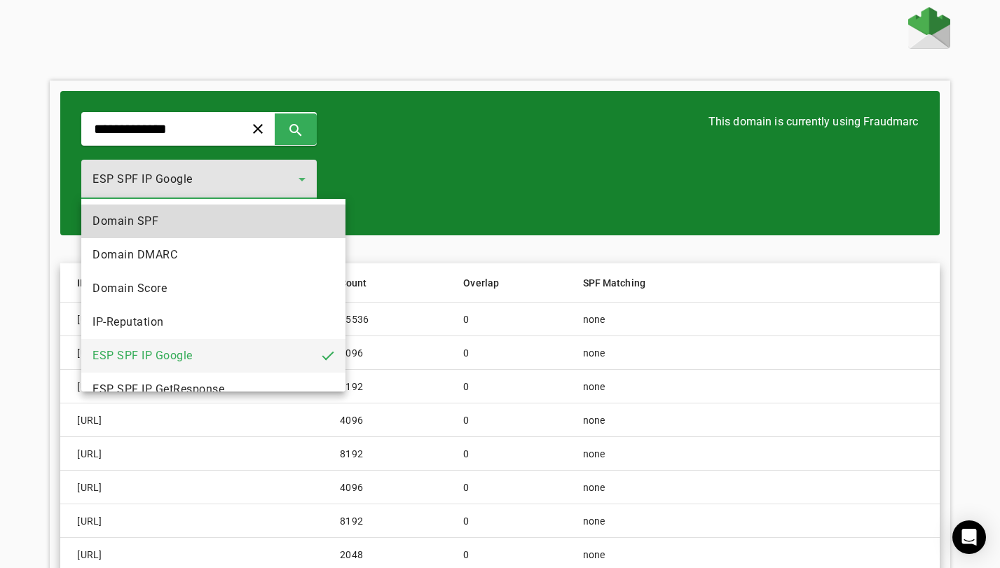
click at [250, 222] on mat-option "Domain SPF" at bounding box center [213, 222] width 264 height 34
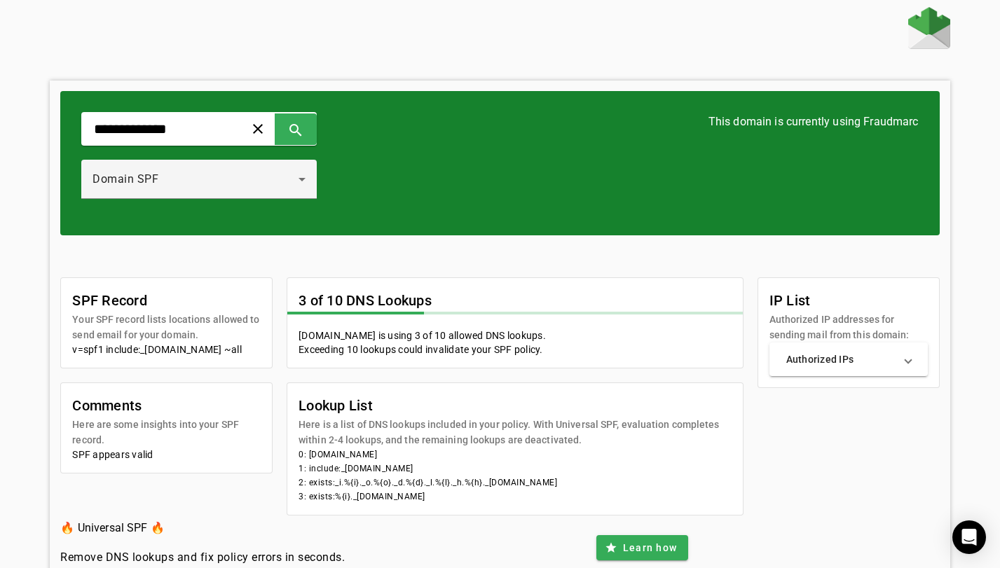
click at [250, 265] on div "SPF Record Your SPF record lists locations allowed to send email for your domai…" at bounding box center [499, 376] width 879 height 280
click at [200, 184] on div "Domain SPF" at bounding box center [196, 179] width 206 height 17
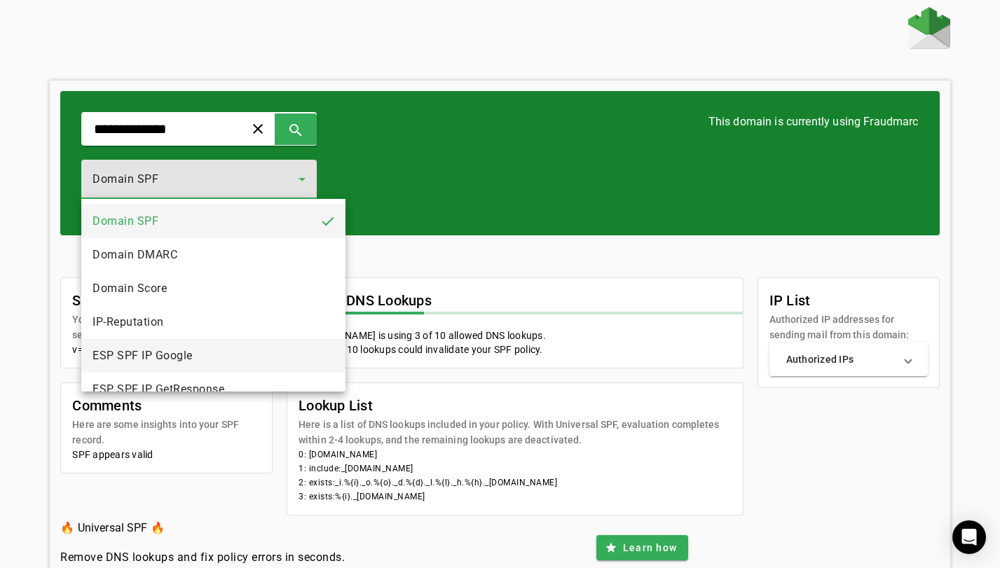
click at [203, 367] on mat-option "ESP SPF IP Google" at bounding box center [213, 356] width 264 height 34
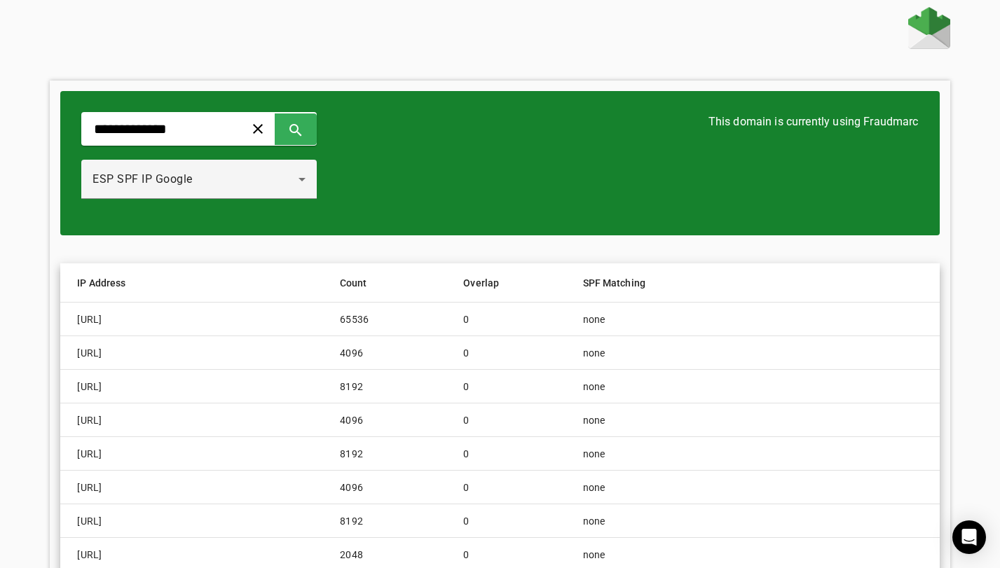
click at [682, 33] on div at bounding box center [500, 30] width 900 height 46
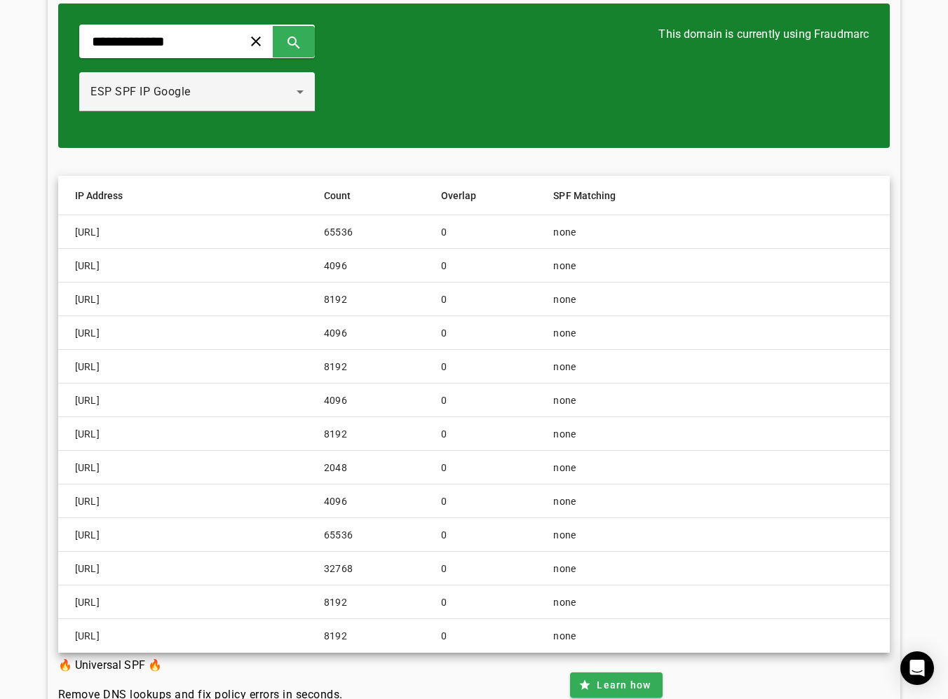
scroll to position [86, 0]
